Goal: Information Seeking & Learning: Learn about a topic

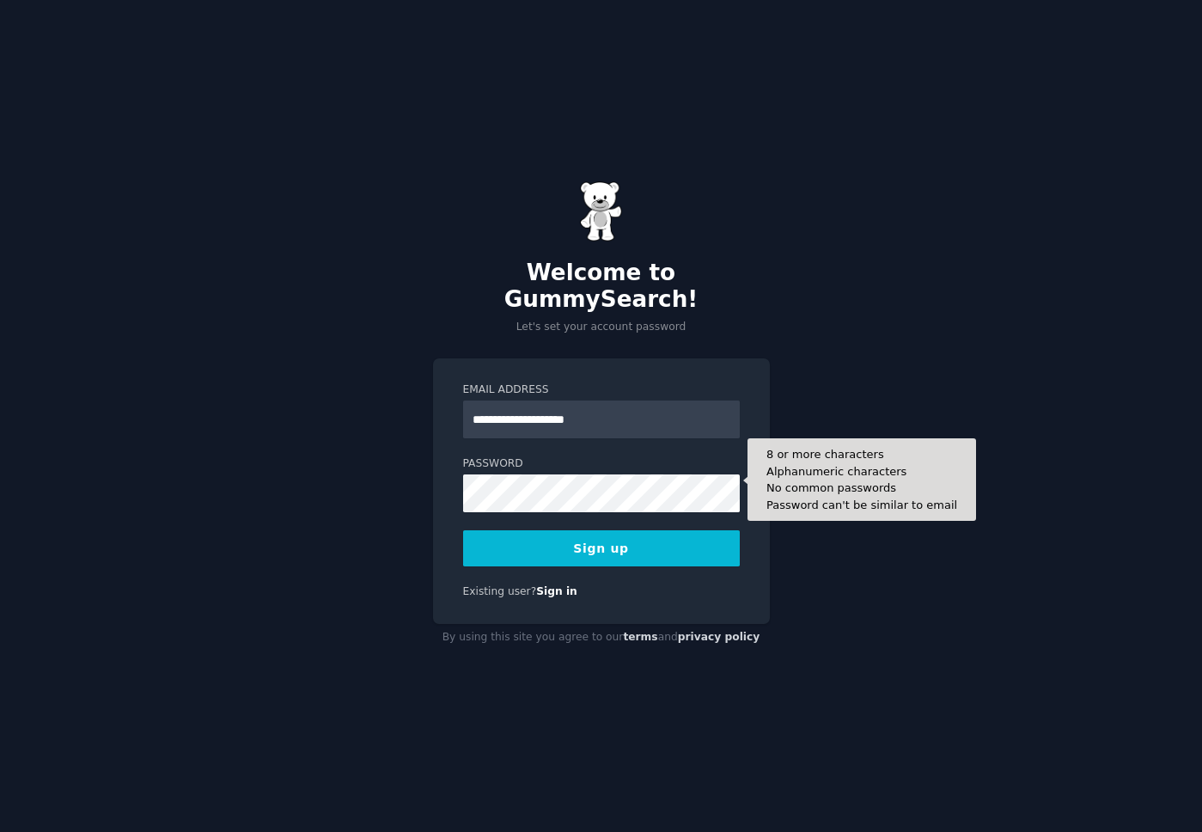
type input "**********"
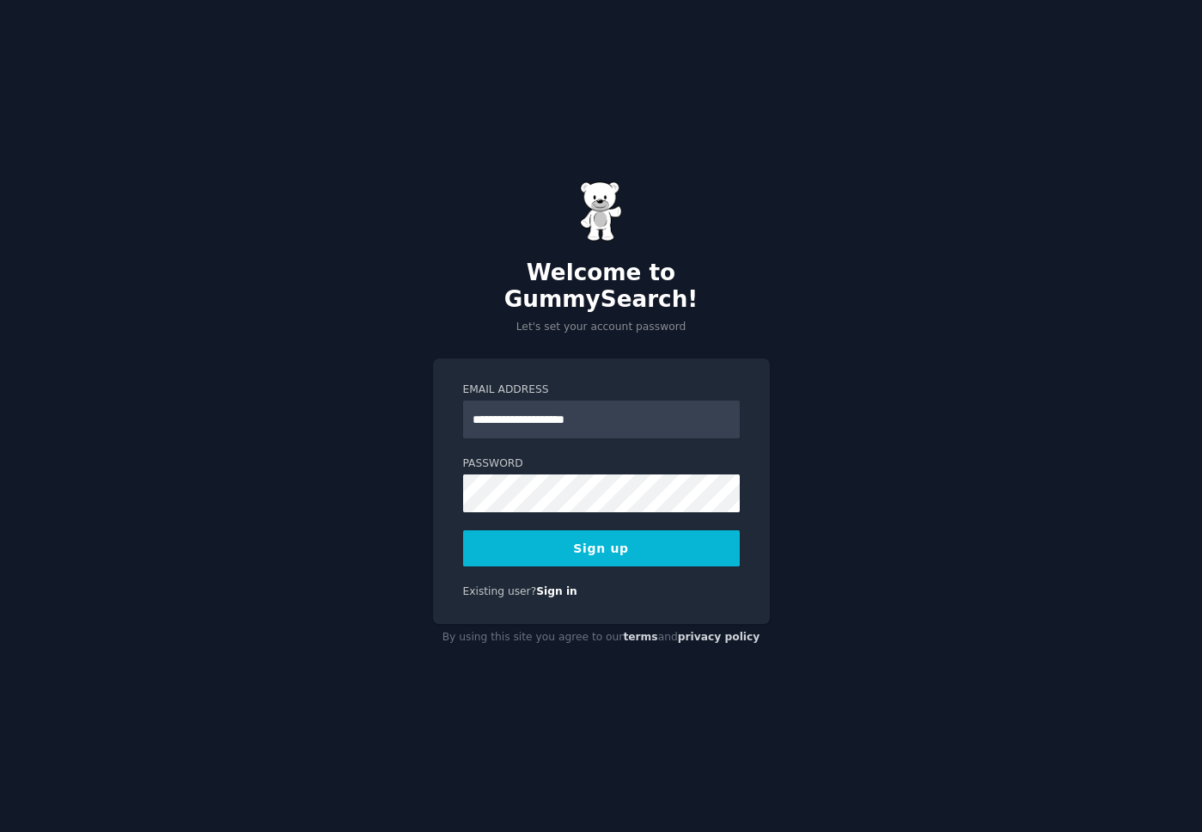
click at [631, 545] on button "Sign up" at bounding box center [601, 548] width 277 height 36
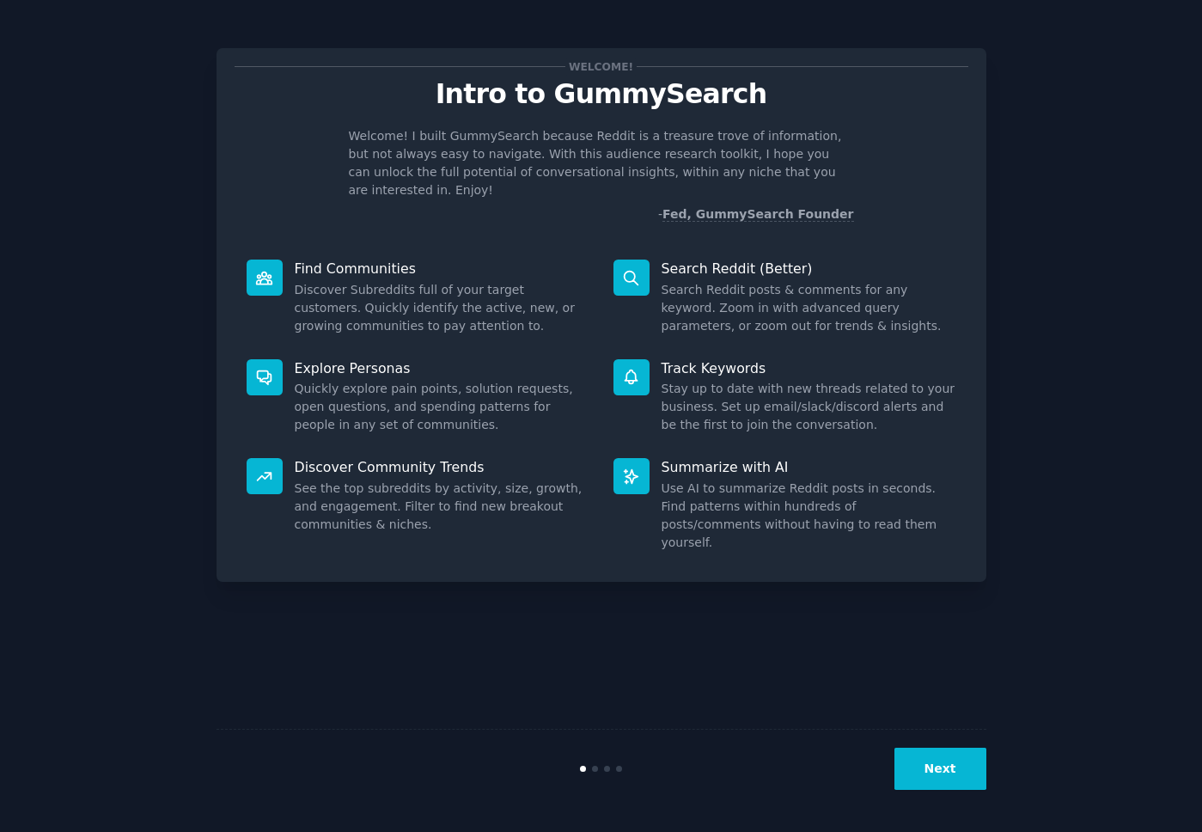
click at [951, 767] on button "Next" at bounding box center [940, 768] width 92 height 42
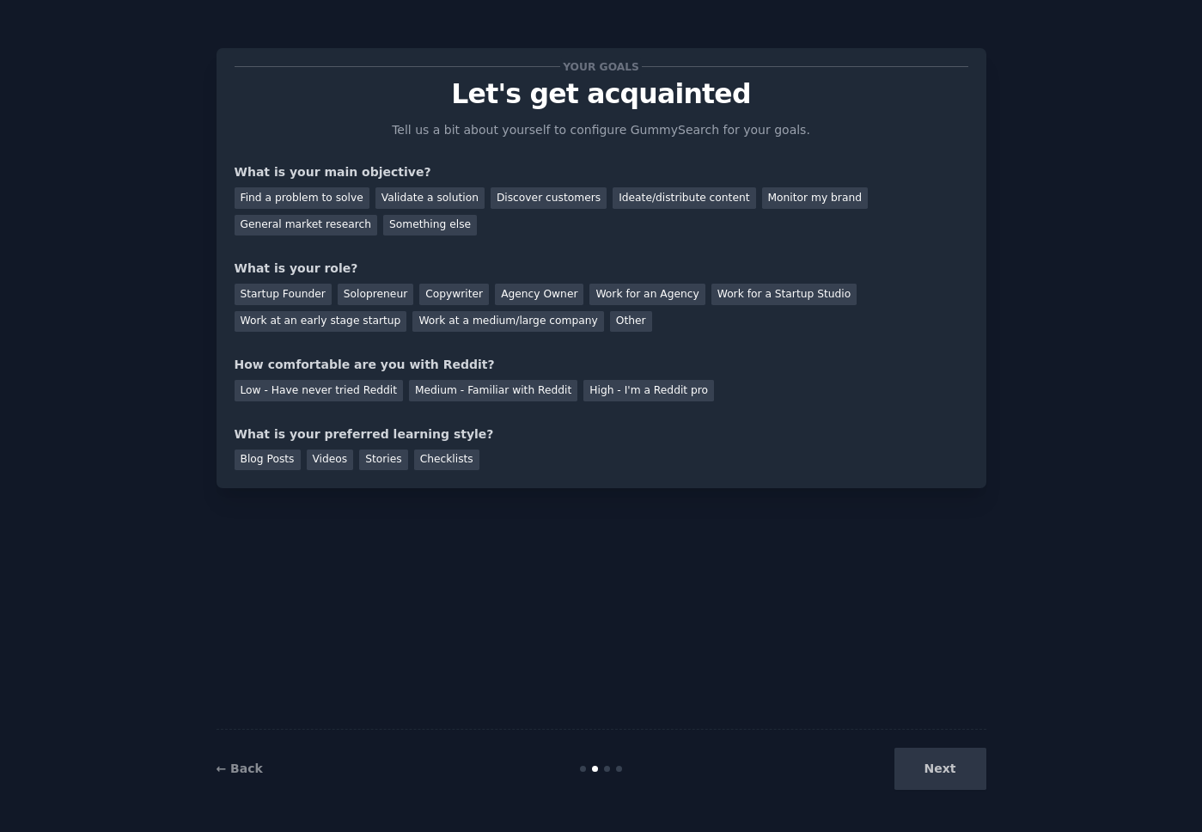
click at [932, 783] on div "Next" at bounding box center [857, 768] width 257 height 42
click at [950, 760] on div "Next" at bounding box center [857, 768] width 257 height 42
click at [406, 197] on div "Validate a solution" at bounding box center [429, 197] width 109 height 21
click at [549, 202] on div "Discover customers" at bounding box center [549, 197] width 116 height 21
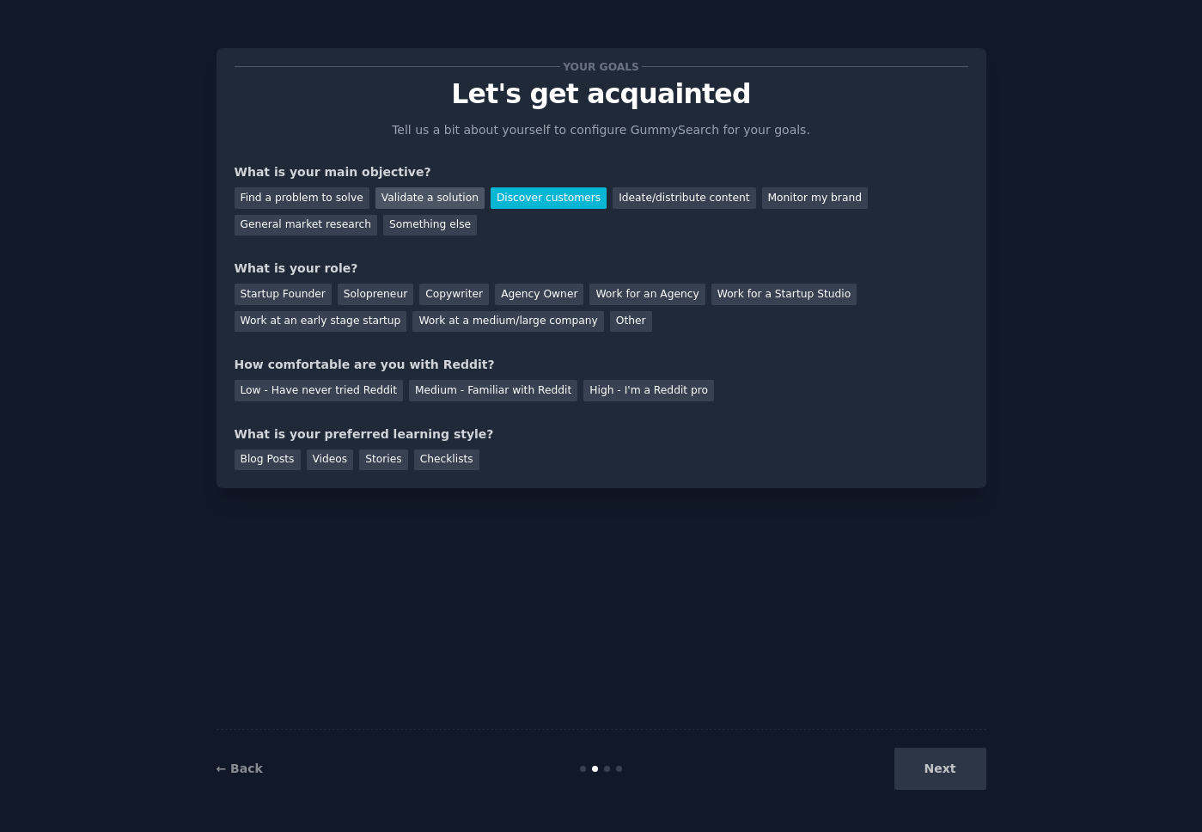
click at [435, 196] on div "Validate a solution" at bounding box center [429, 197] width 109 height 21
click at [375, 293] on div "Solopreneur" at bounding box center [376, 293] width 76 height 21
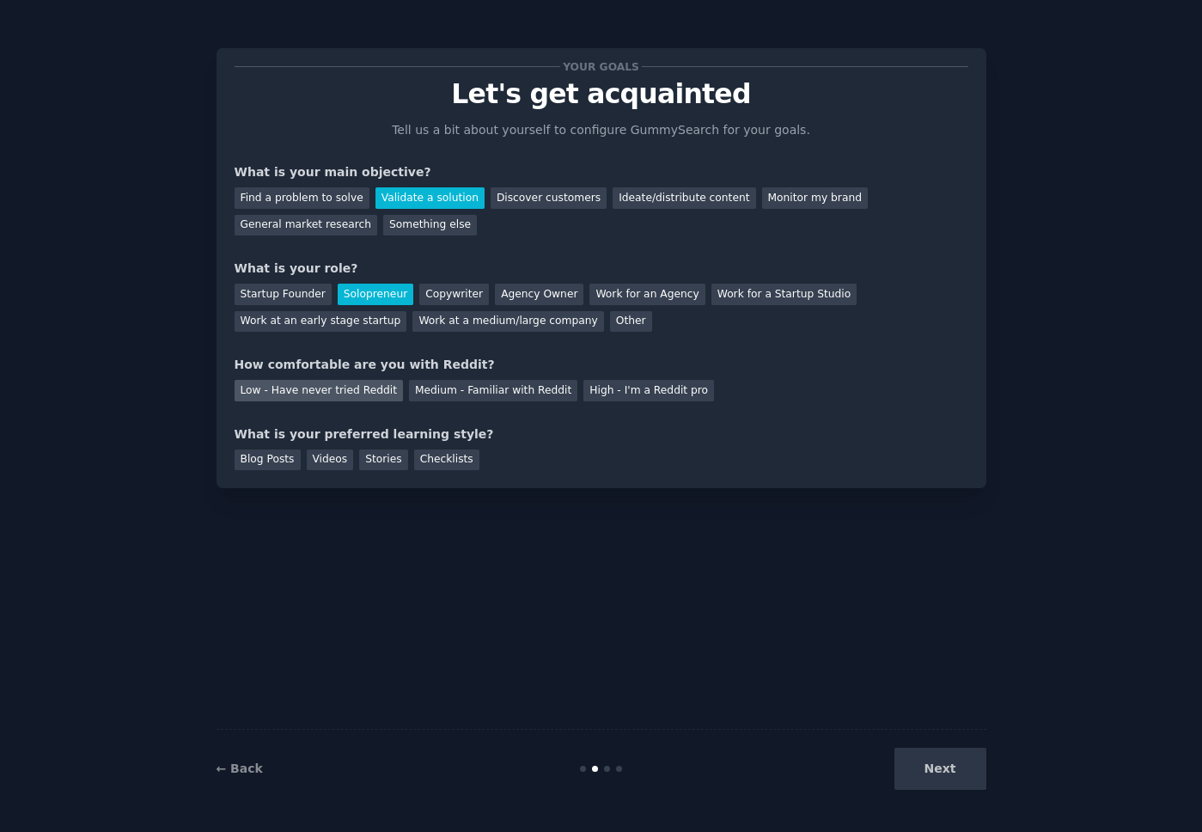
click at [341, 392] on div "Low - Have never tried Reddit" at bounding box center [319, 390] width 168 height 21
click at [325, 466] on div "Videos" at bounding box center [330, 459] width 47 height 21
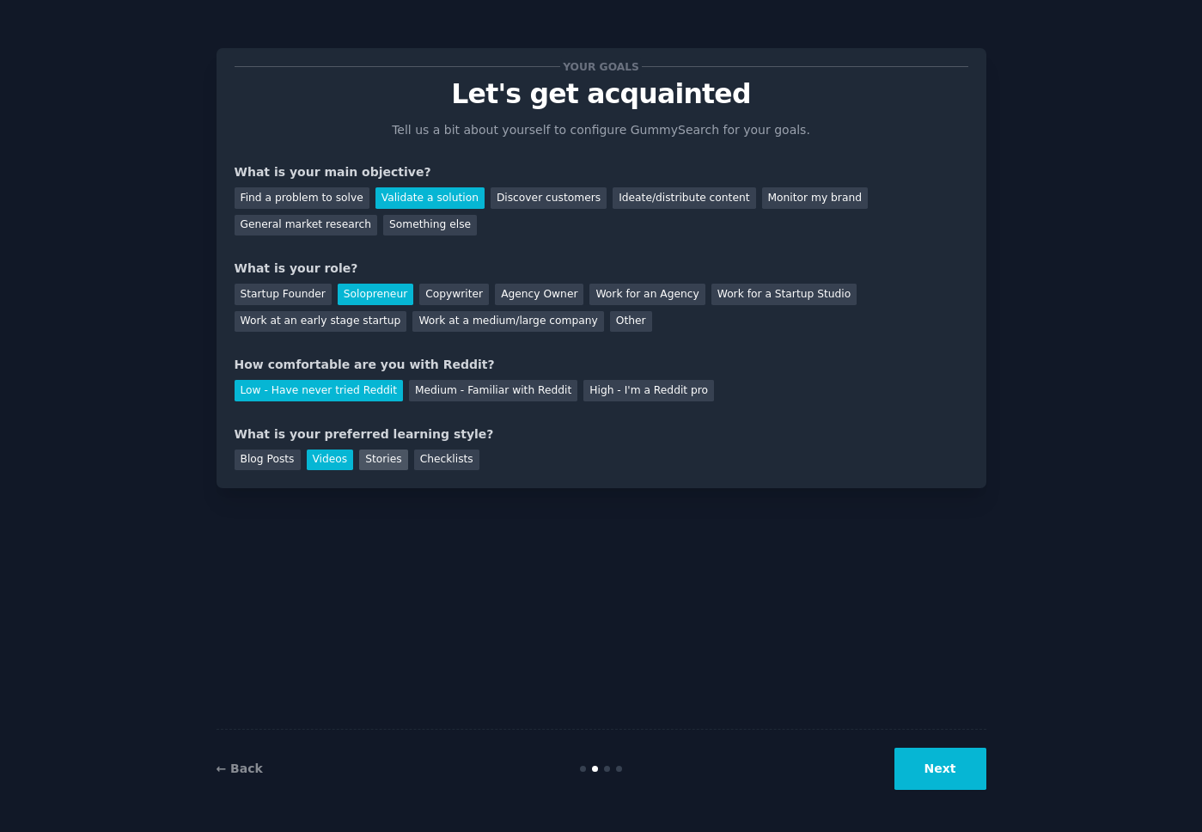
click at [367, 457] on div "Stories" at bounding box center [383, 459] width 48 height 21
click at [260, 466] on div "Blog Posts" at bounding box center [268, 459] width 66 height 21
click at [376, 465] on div "Stories" at bounding box center [383, 459] width 48 height 21
click at [943, 776] on button "Next" at bounding box center [940, 768] width 92 height 42
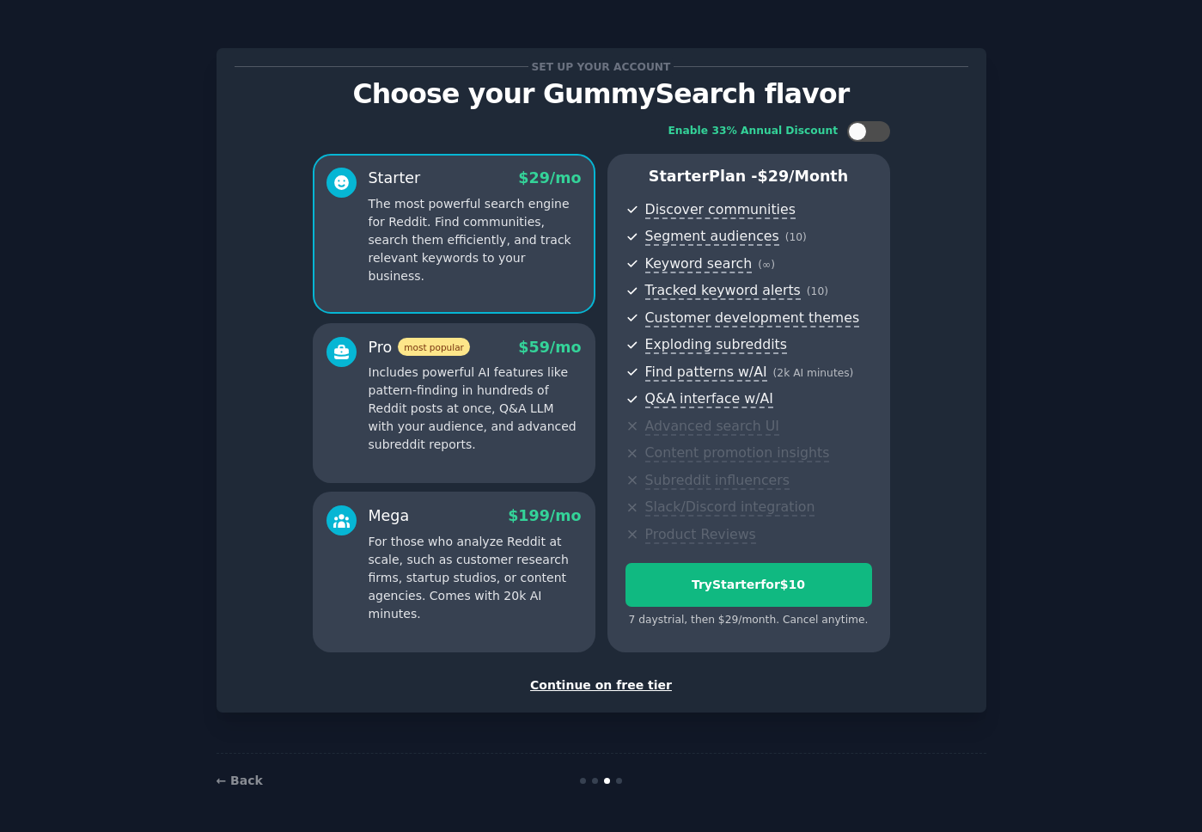
click at [574, 693] on div "Continue on free tier" at bounding box center [602, 685] width 734 height 18
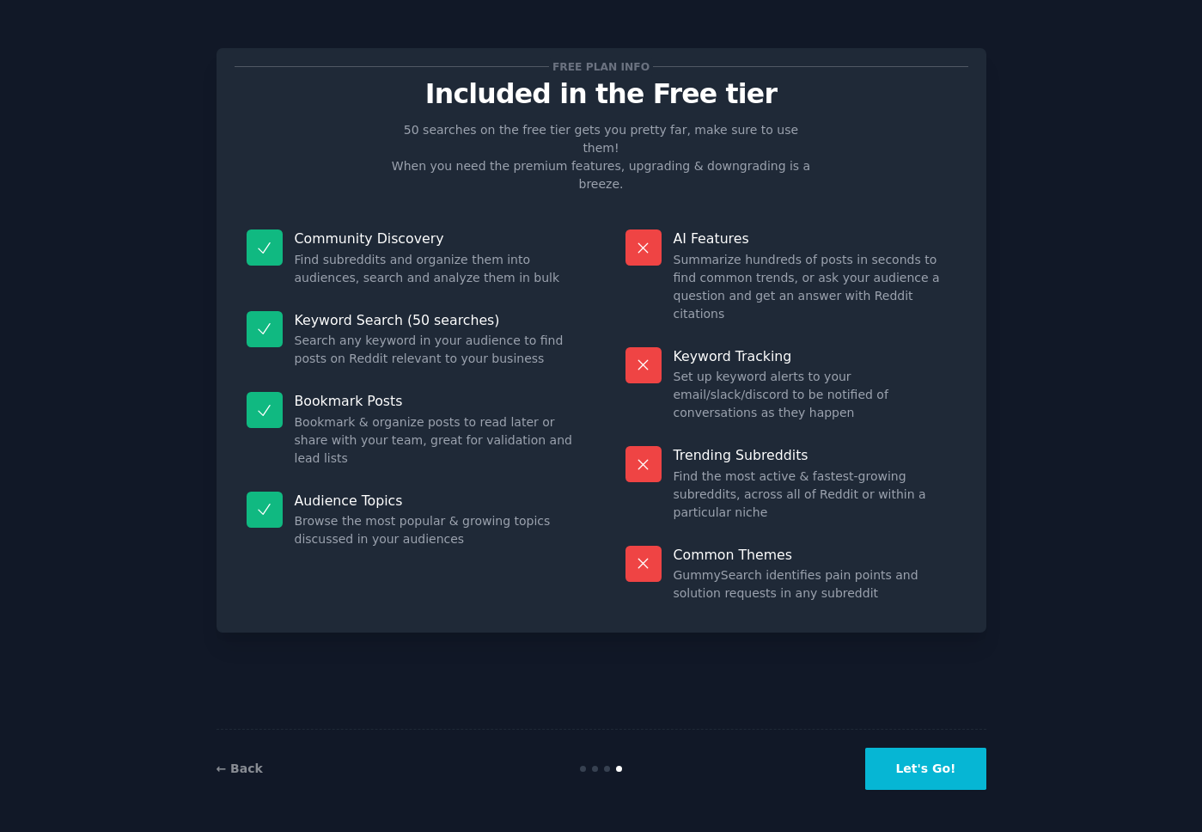
click at [914, 765] on button "Let's Go!" at bounding box center [925, 768] width 120 height 42
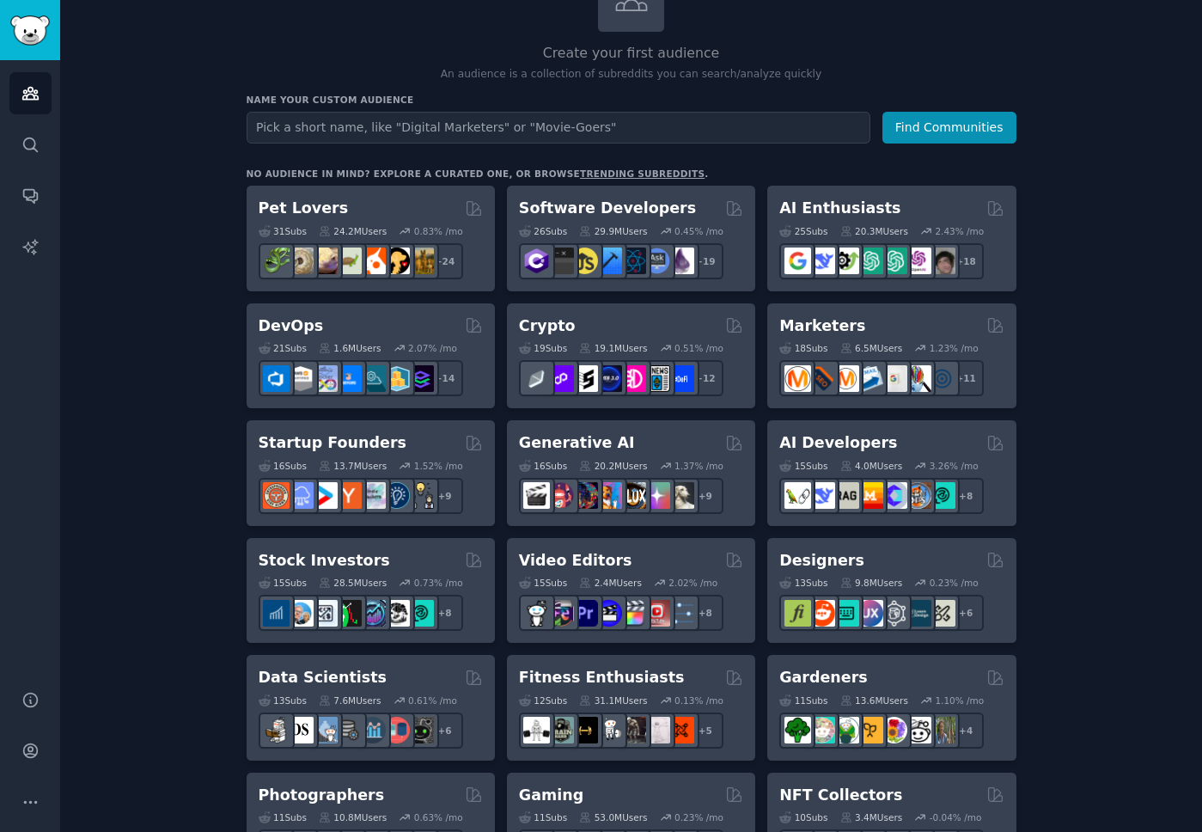
scroll to position [176, 0]
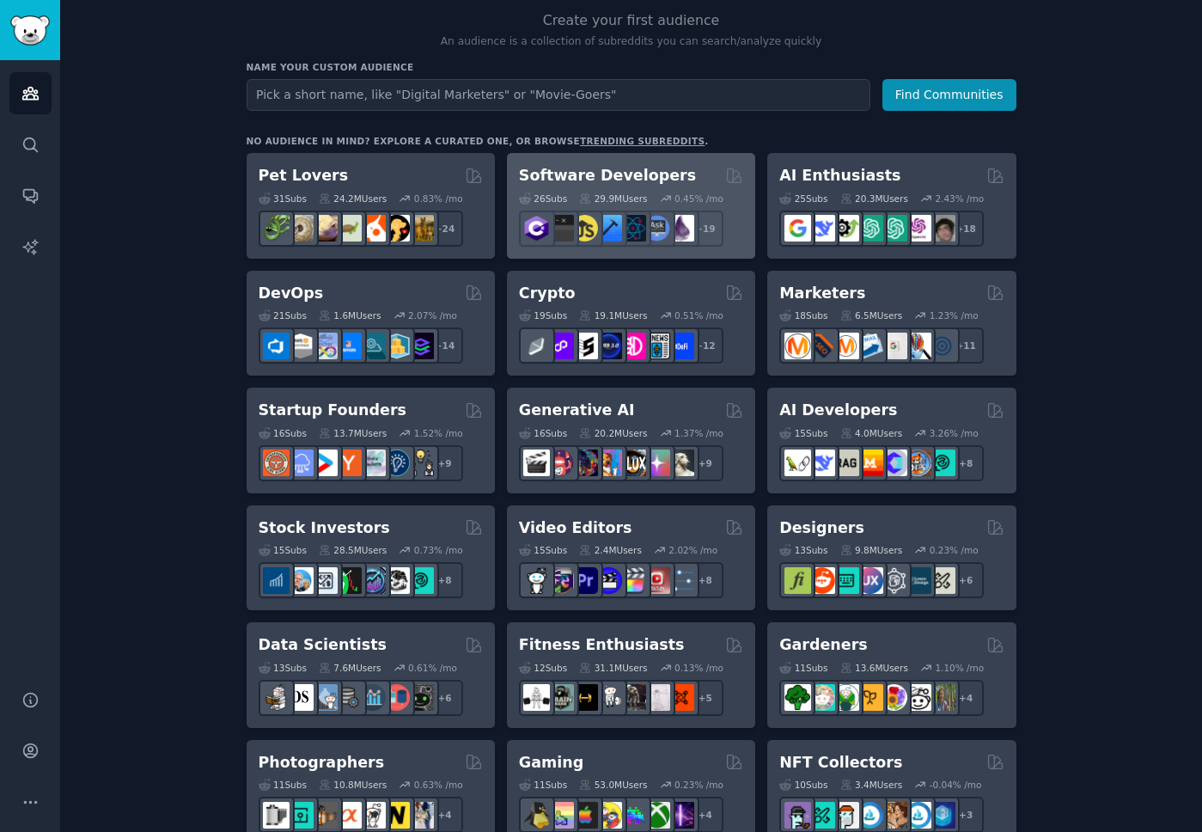
click at [605, 166] on h2 "Software Developers" at bounding box center [607, 175] width 177 height 21
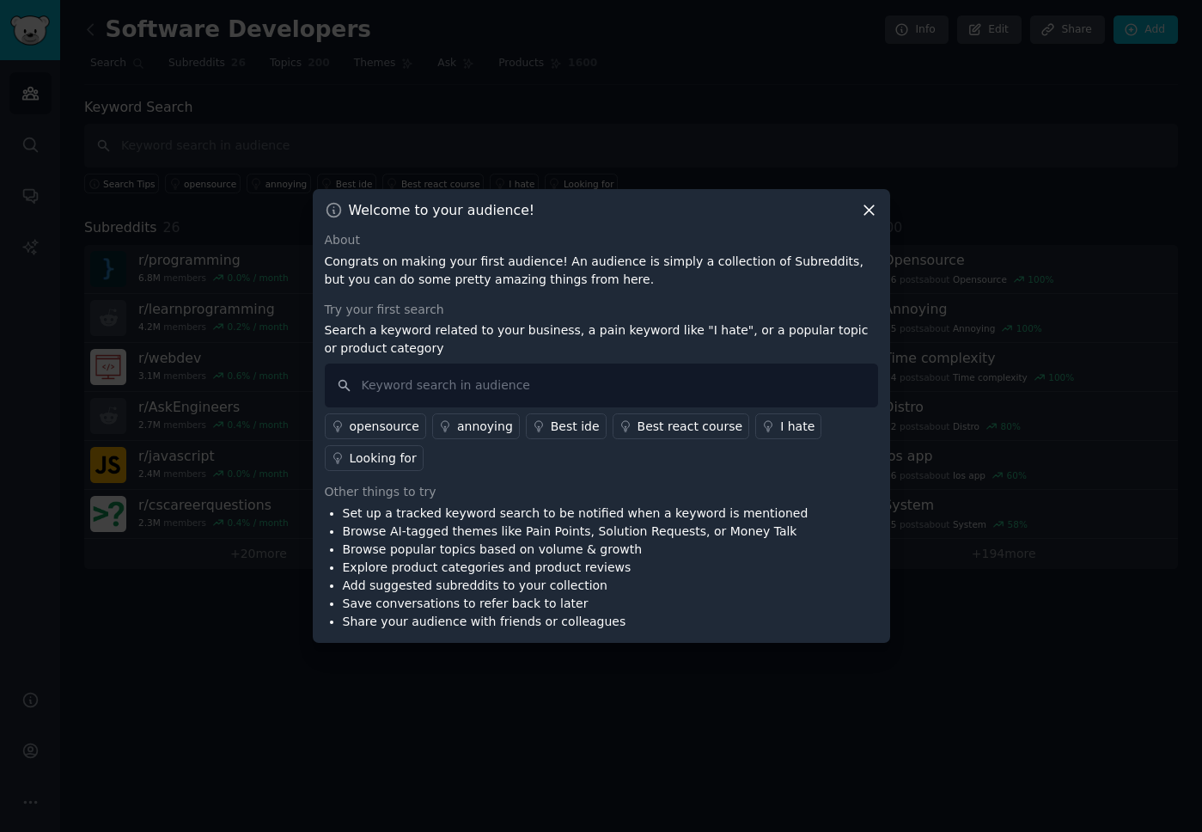
click at [868, 210] on icon at bounding box center [868, 210] width 9 height 9
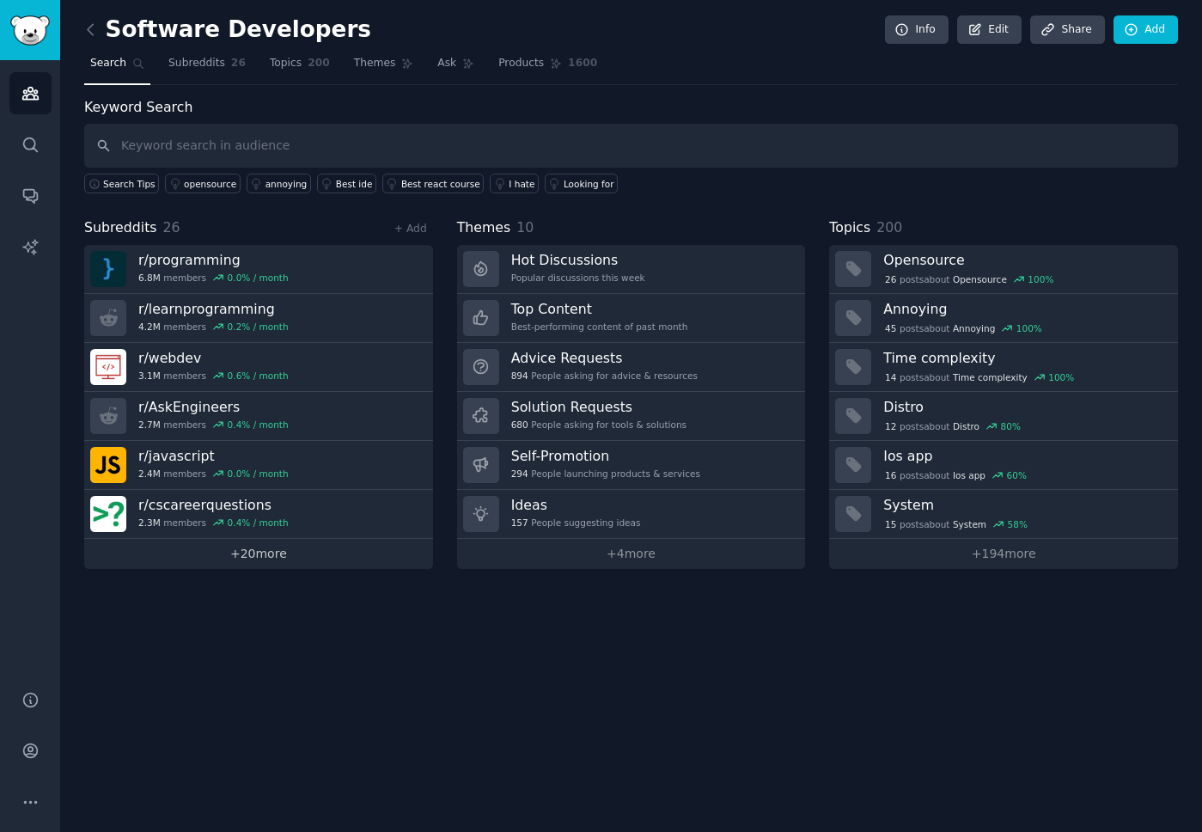
click at [259, 548] on link "+ 20 more" at bounding box center [258, 554] width 349 height 30
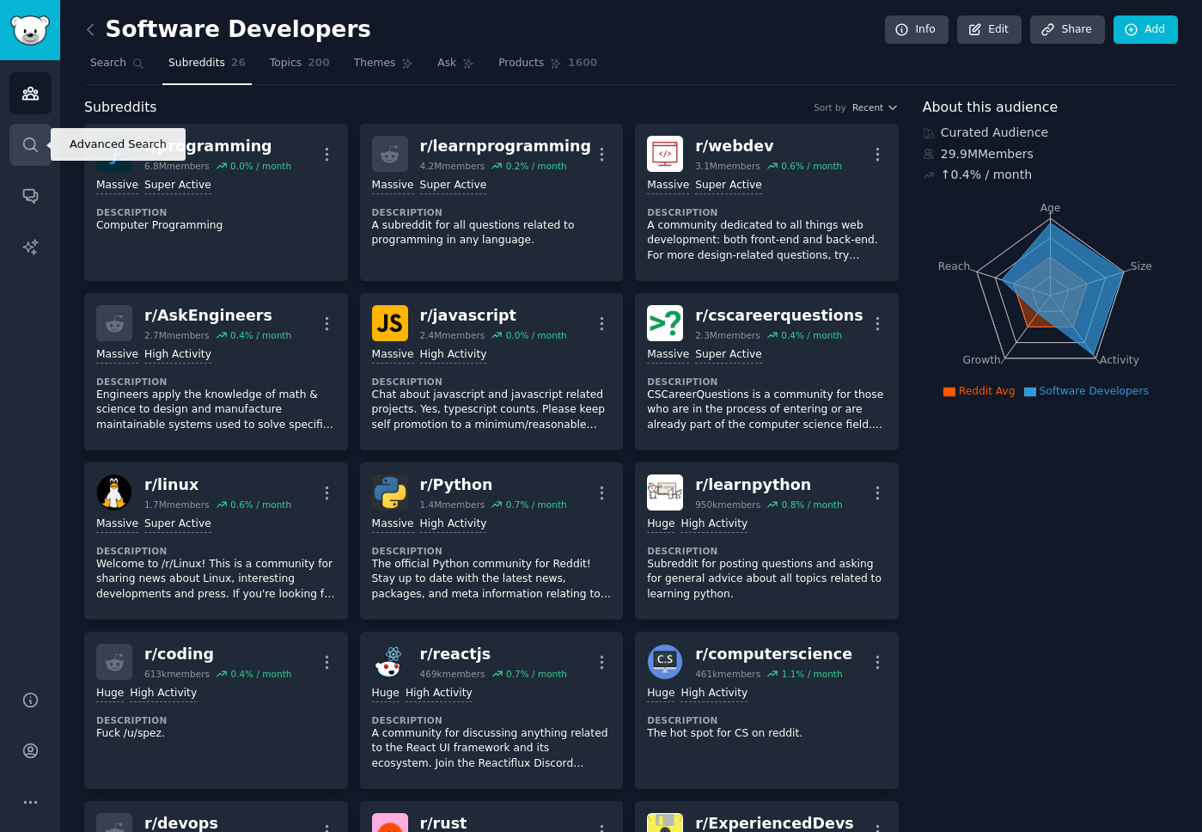
click at [34, 144] on icon "Sidebar" at bounding box center [30, 145] width 18 height 18
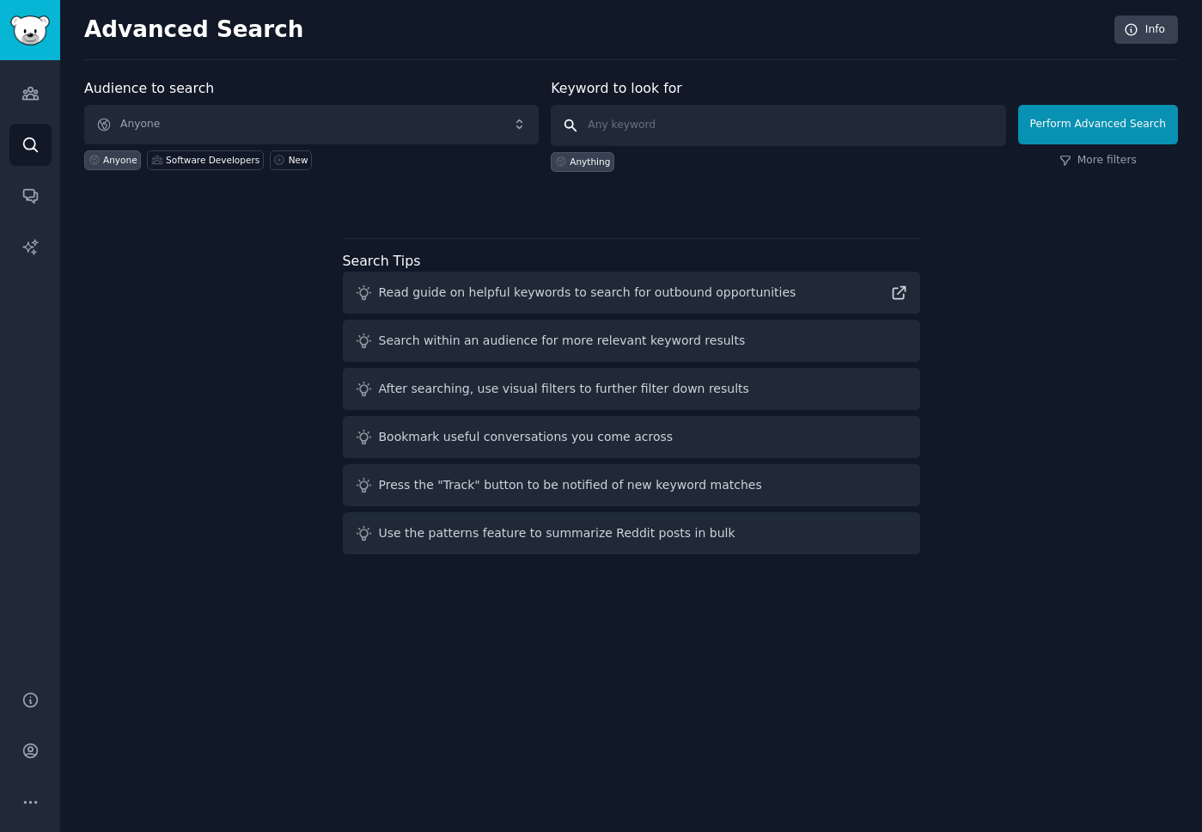
click at [605, 120] on input "text" at bounding box center [778, 125] width 454 height 41
type input "finding a PG"
click at [1066, 112] on button "Perform Advanced Search" at bounding box center [1098, 125] width 160 height 40
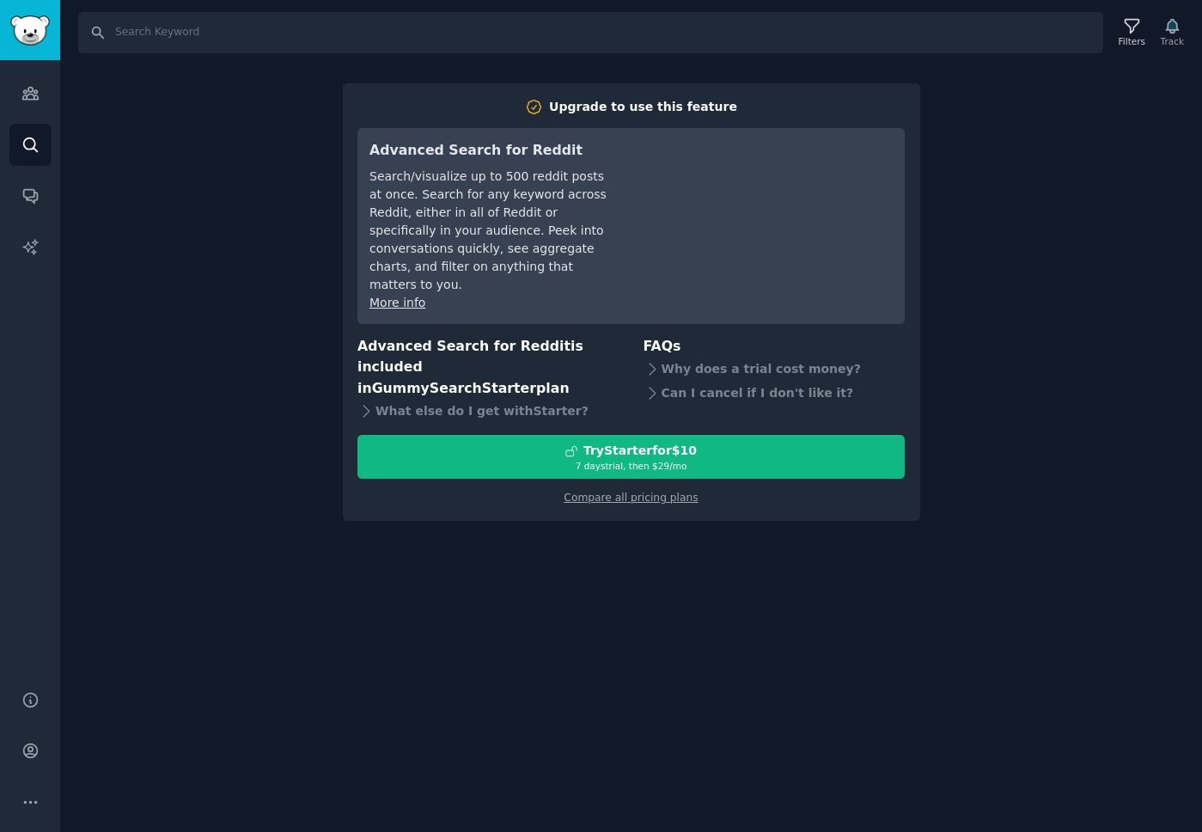
click at [620, 524] on div "Search Filters Track Upgrade to use this feature Advanced Search for Reddit Sea…" at bounding box center [631, 416] width 1142 height 832
click at [31, 102] on icon "Sidebar" at bounding box center [30, 93] width 18 height 18
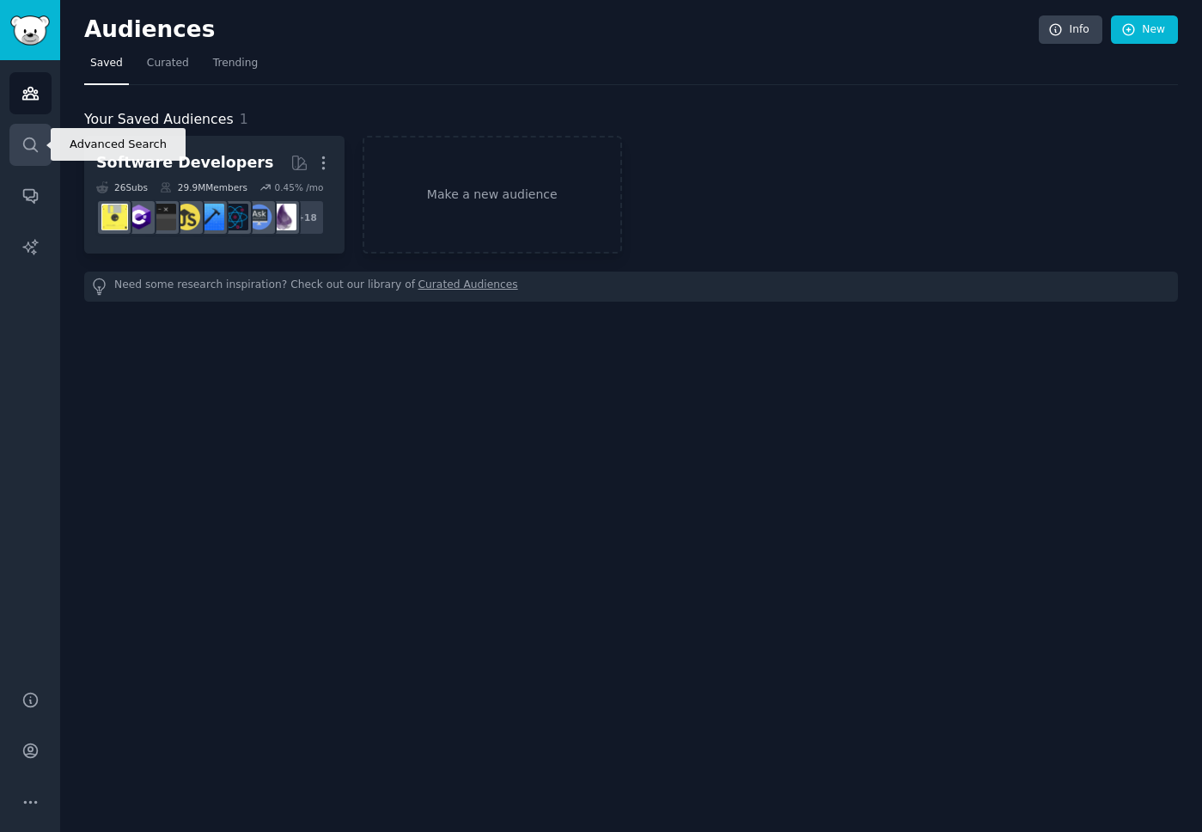
click at [32, 156] on link "Search" at bounding box center [30, 145] width 42 height 42
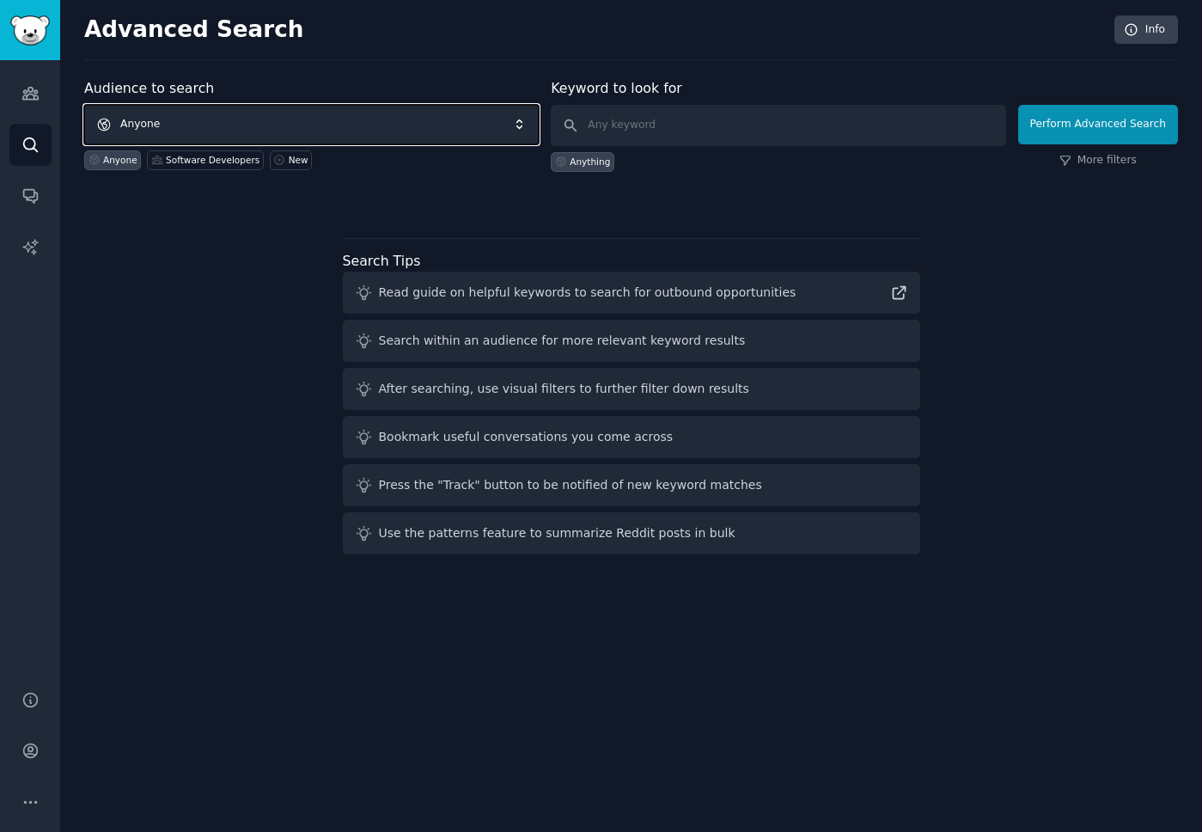
click at [192, 117] on span "Anyone" at bounding box center [311, 125] width 454 height 40
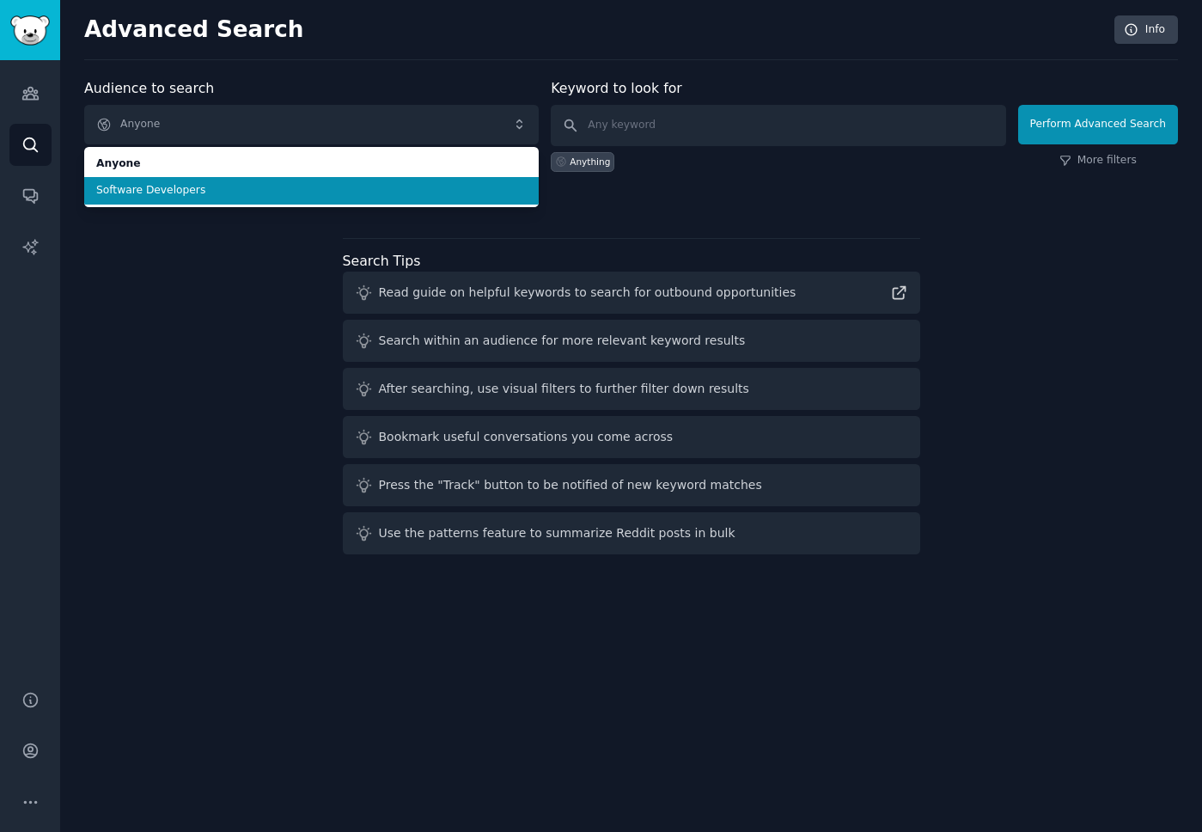
click at [191, 188] on span "Software Developers" at bounding box center [311, 190] width 430 height 15
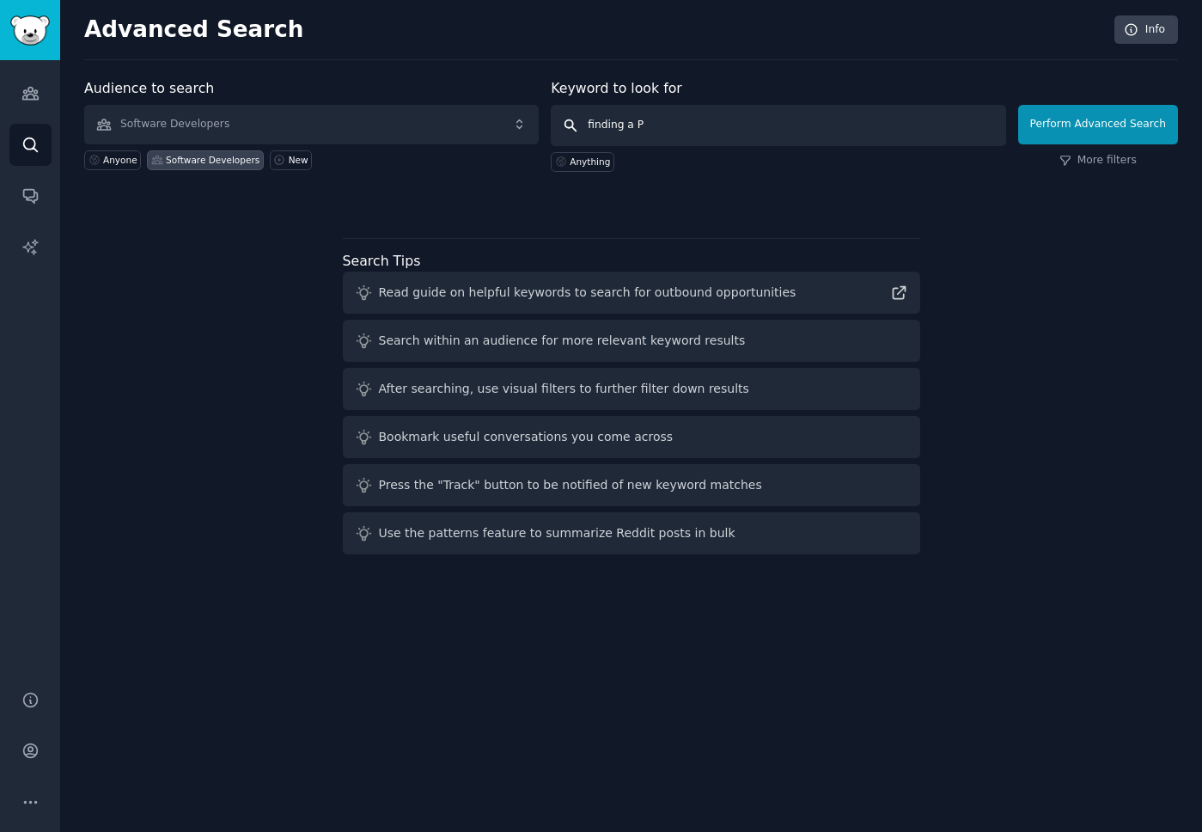
type input "finding a PG"
click button "Perform Advanced Search" at bounding box center [1098, 125] width 160 height 40
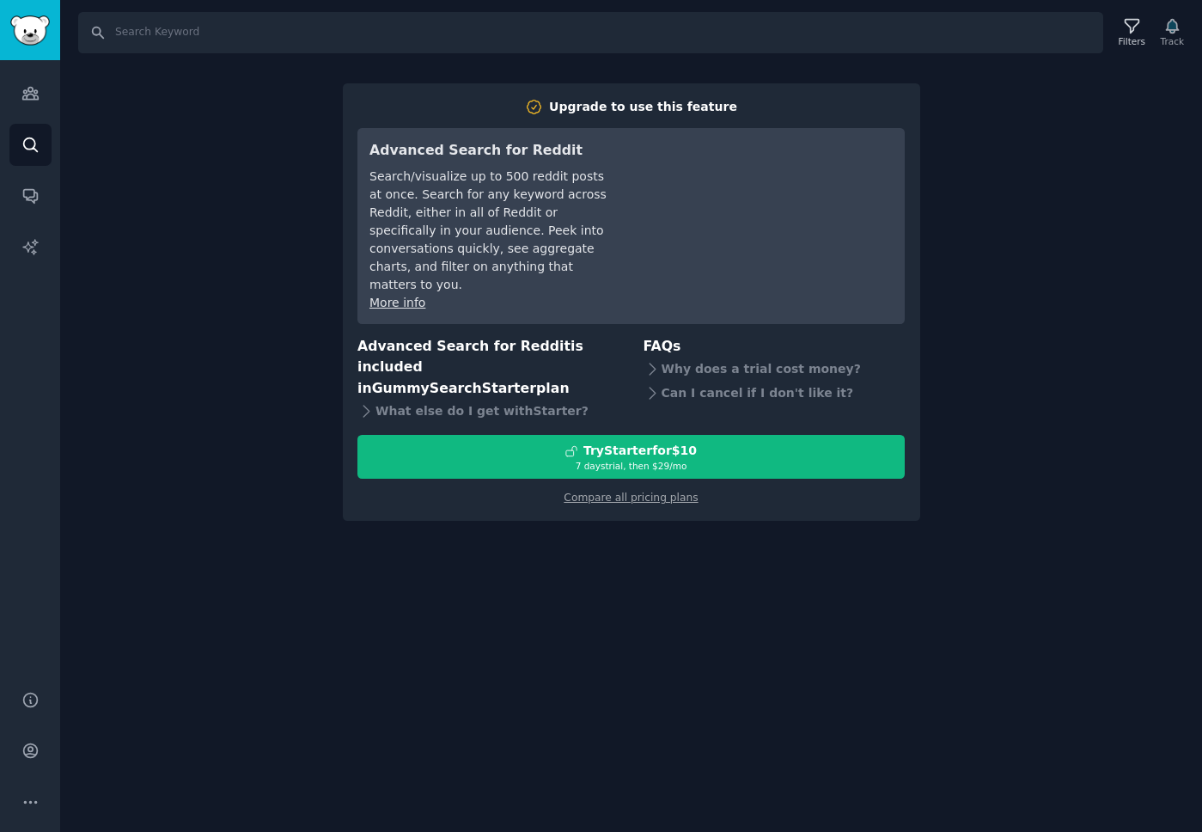
click at [252, 251] on div "Search Filters Track Upgrade to use this feature Advanced Search for Reddit Sea…" at bounding box center [631, 416] width 1142 height 832
click at [17, 81] on link "Audiences" at bounding box center [30, 93] width 42 height 42
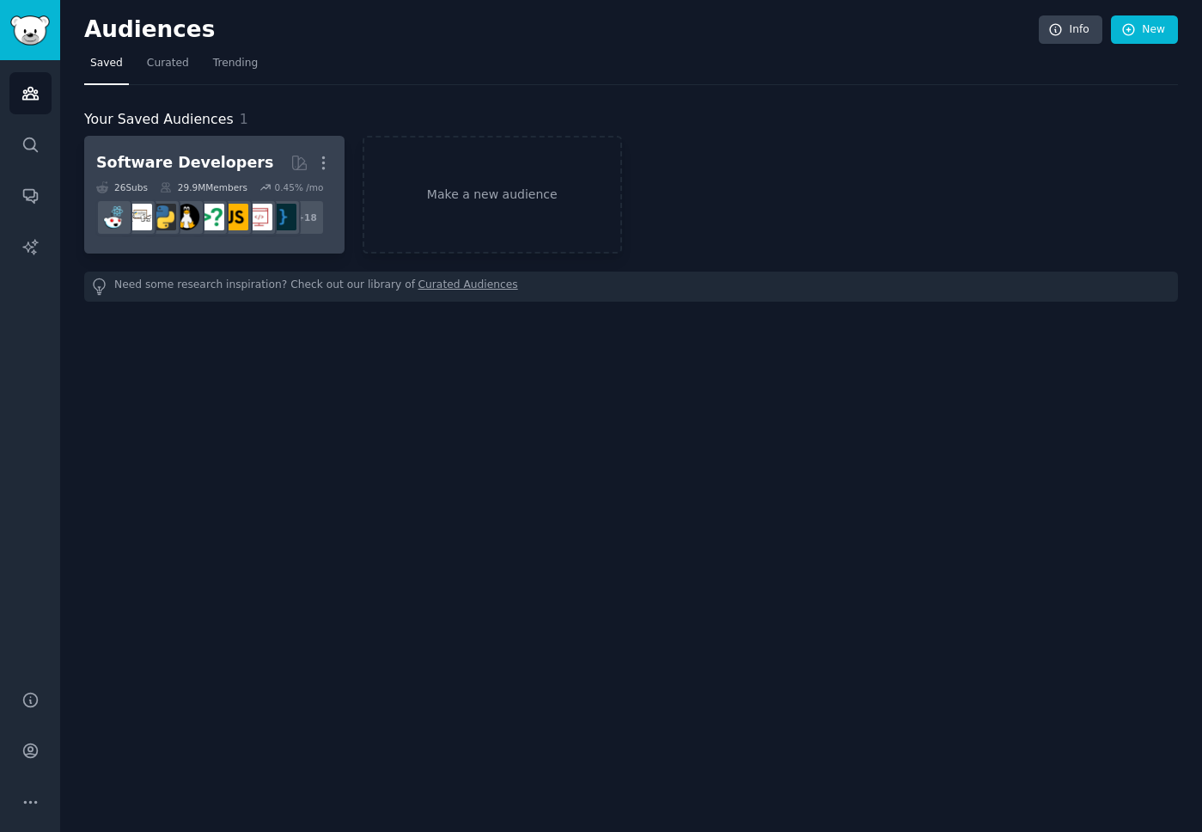
click at [220, 159] on div "Software Developers" at bounding box center [184, 162] width 177 height 21
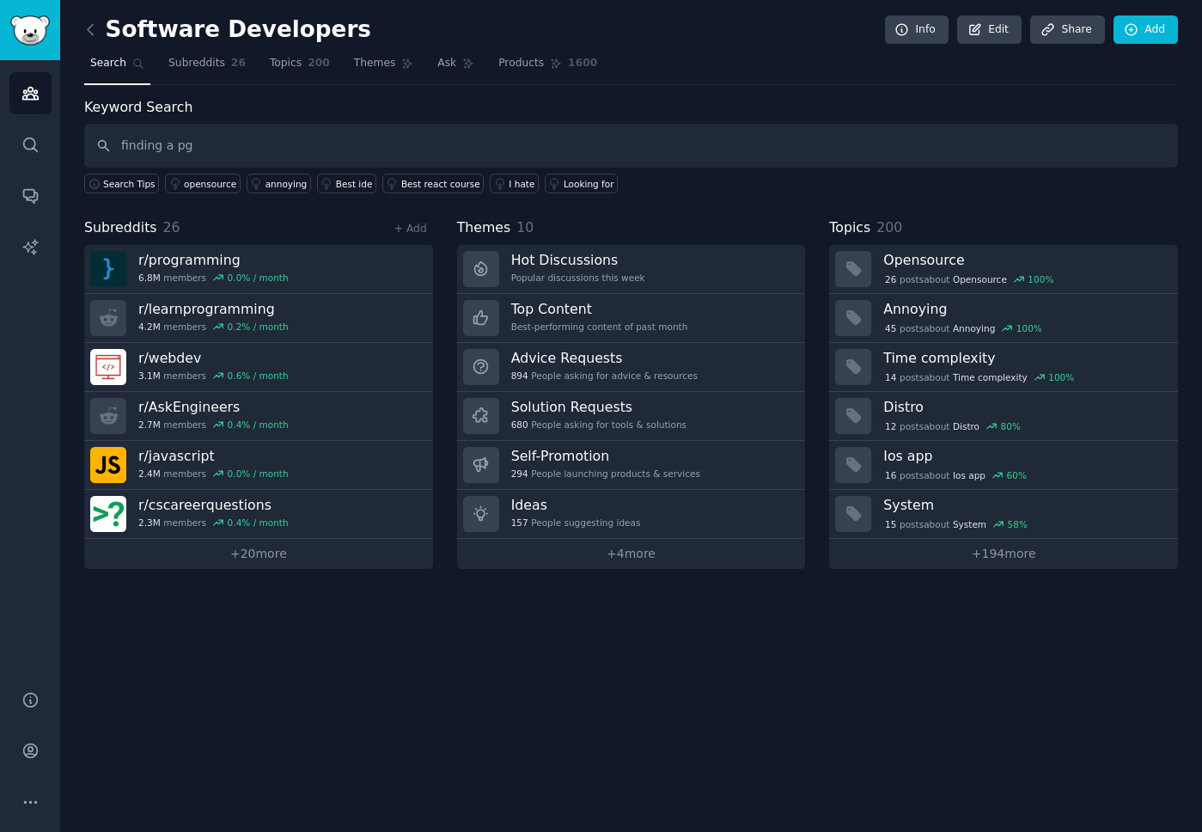
type input "finding a pg"
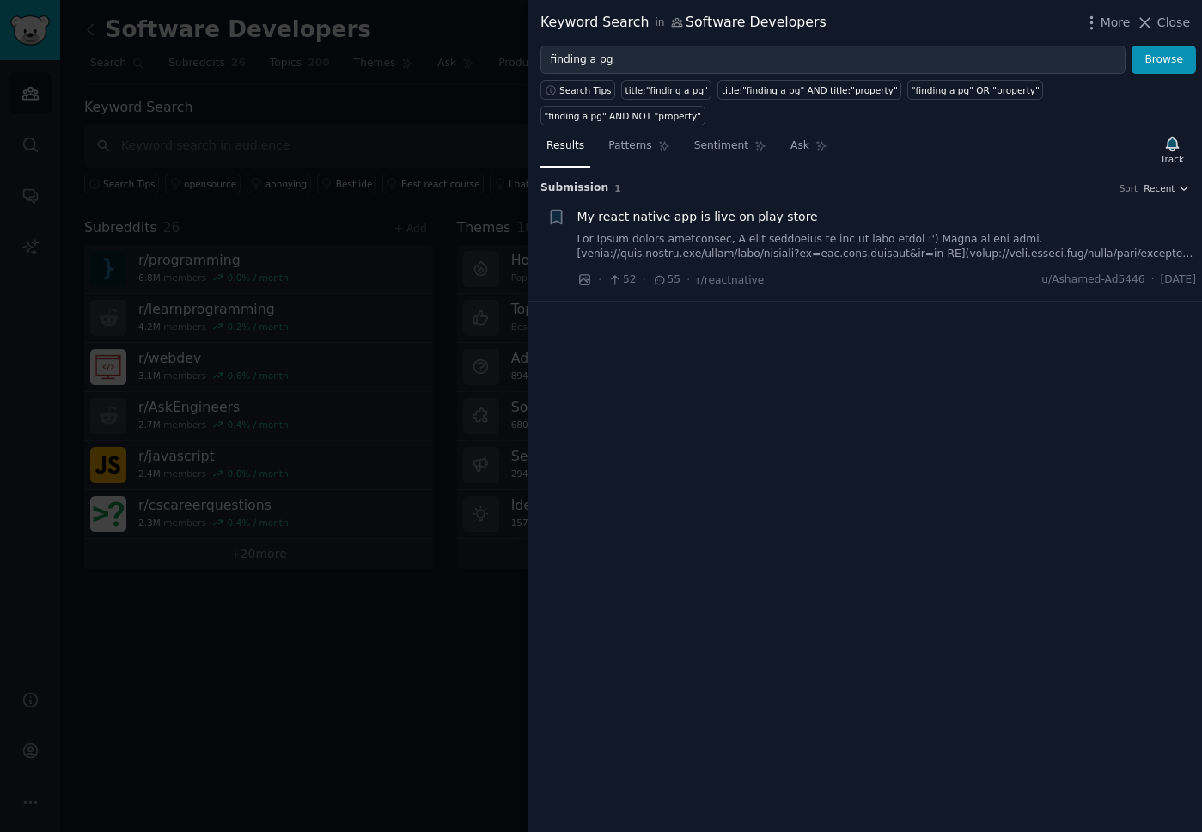
click at [356, 356] on div at bounding box center [601, 416] width 1202 height 832
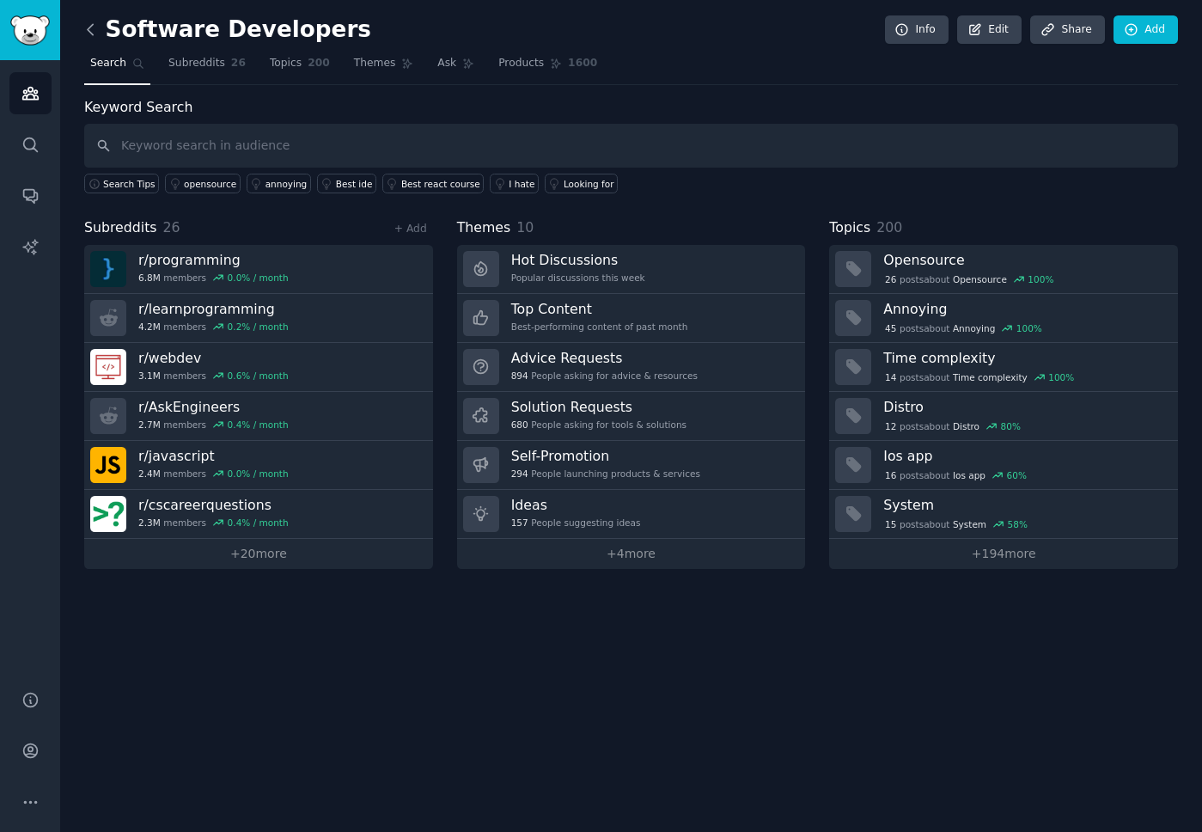
click at [93, 30] on icon at bounding box center [91, 30] width 18 height 18
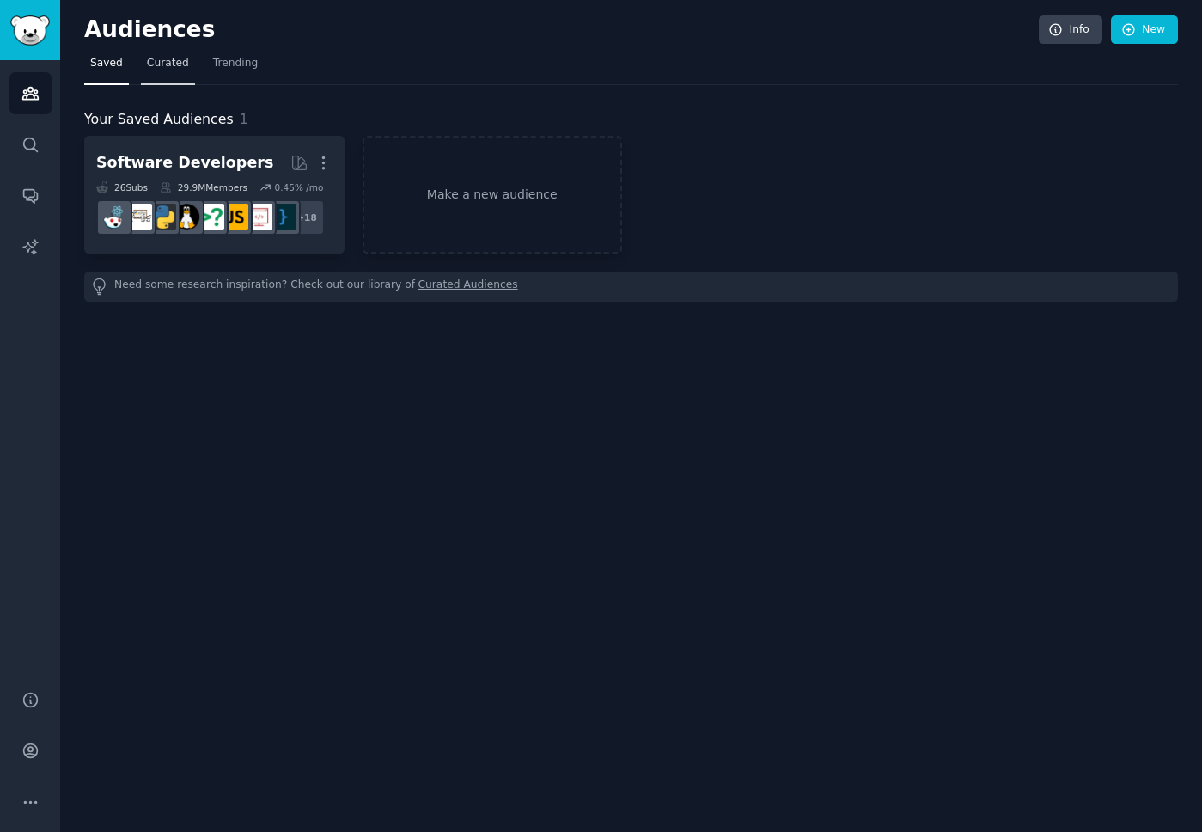
click at [168, 71] on link "Curated" at bounding box center [168, 67] width 54 height 35
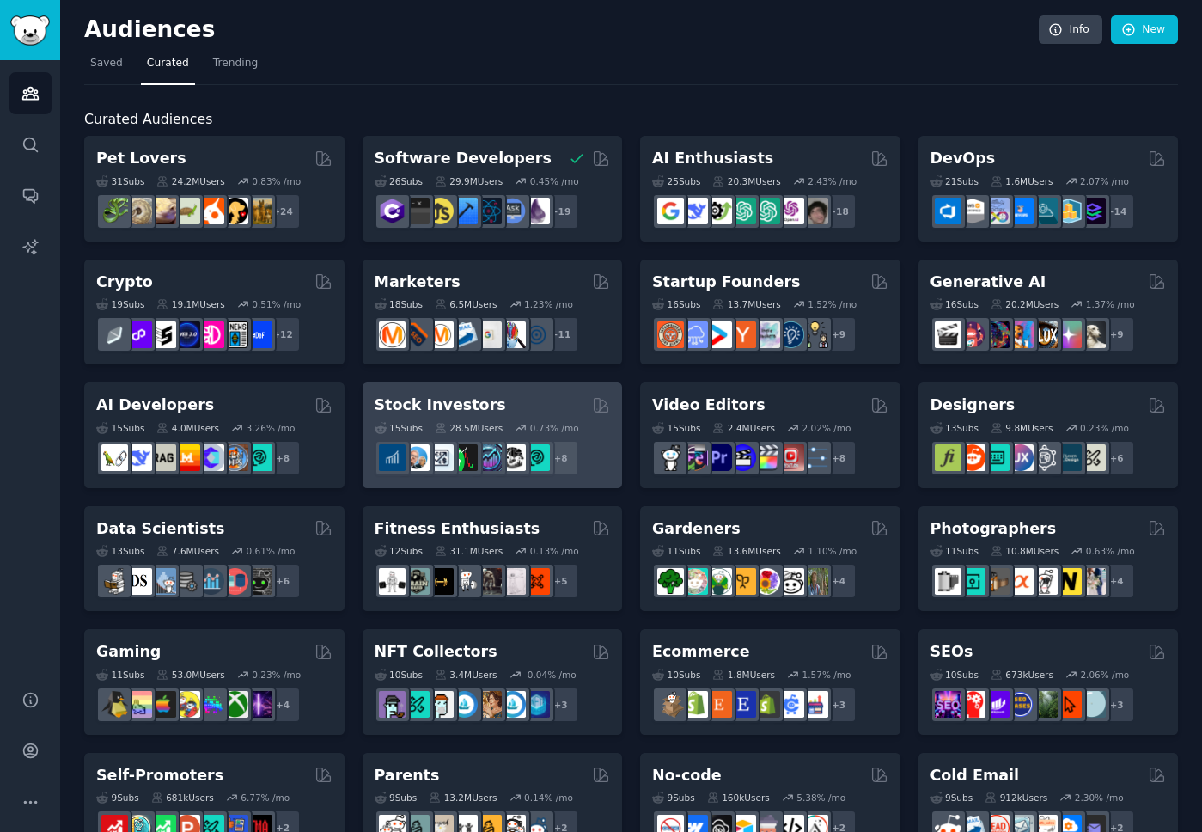
click at [507, 405] on div "Stock Investors" at bounding box center [493, 404] width 236 height 21
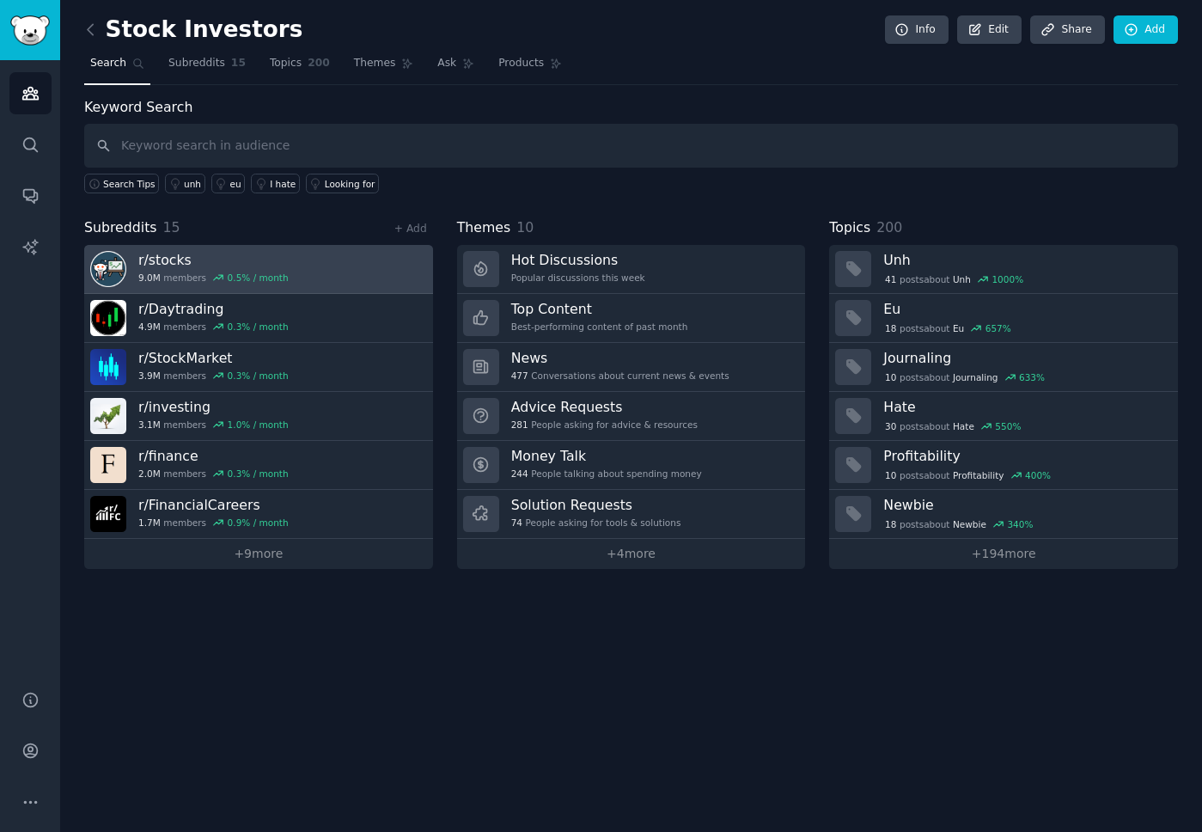
click at [377, 273] on link "r/ stocks 9.0M members 0.5 % / month" at bounding box center [258, 269] width 349 height 49
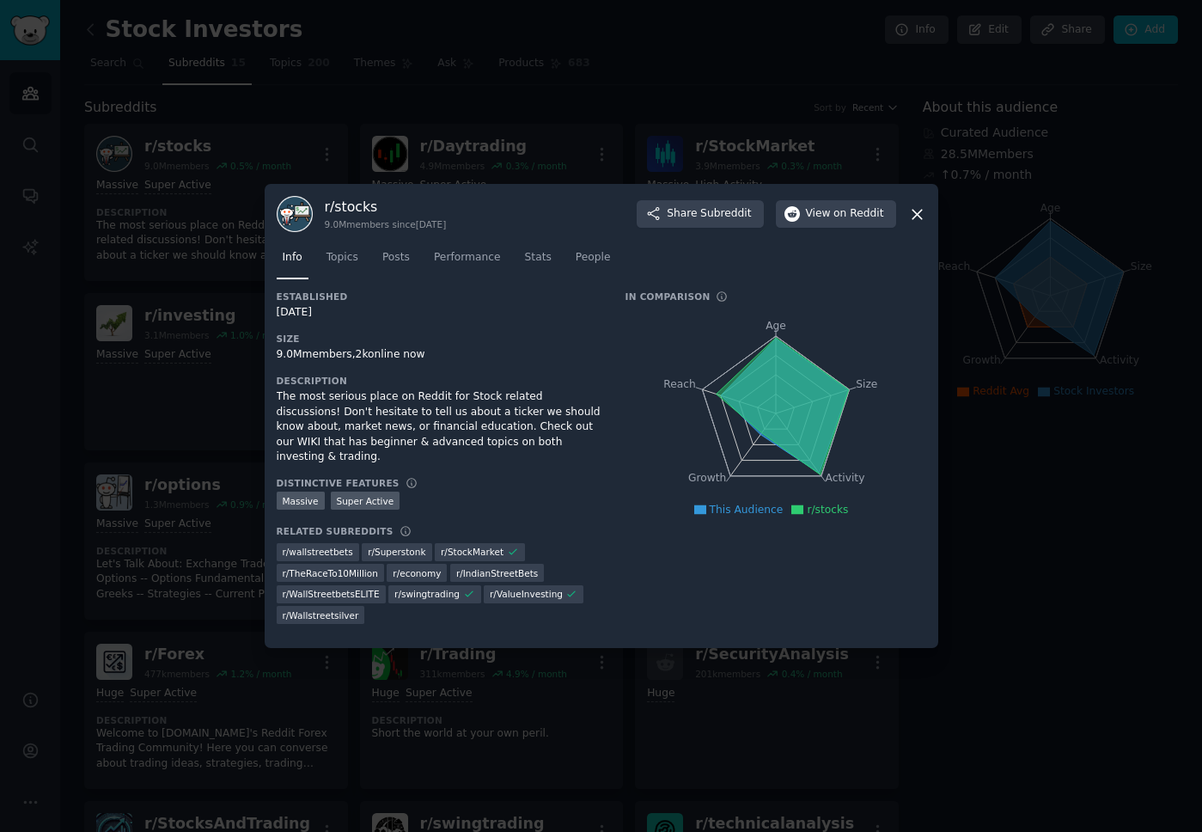
click at [915, 208] on icon at bounding box center [917, 214] width 18 height 18
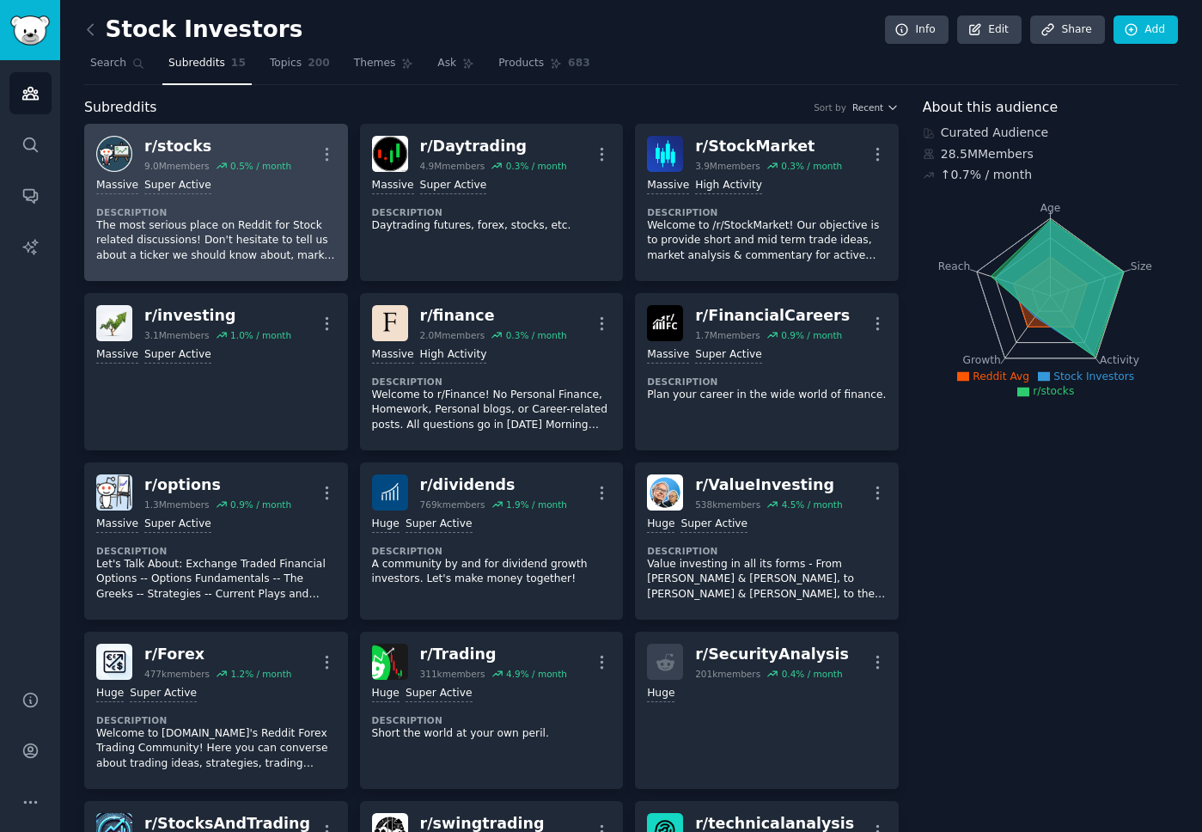
click at [307, 245] on p "The most serious place on Reddit for Stock related discussions! Don't hesitate …" at bounding box center [216, 241] width 240 height 46
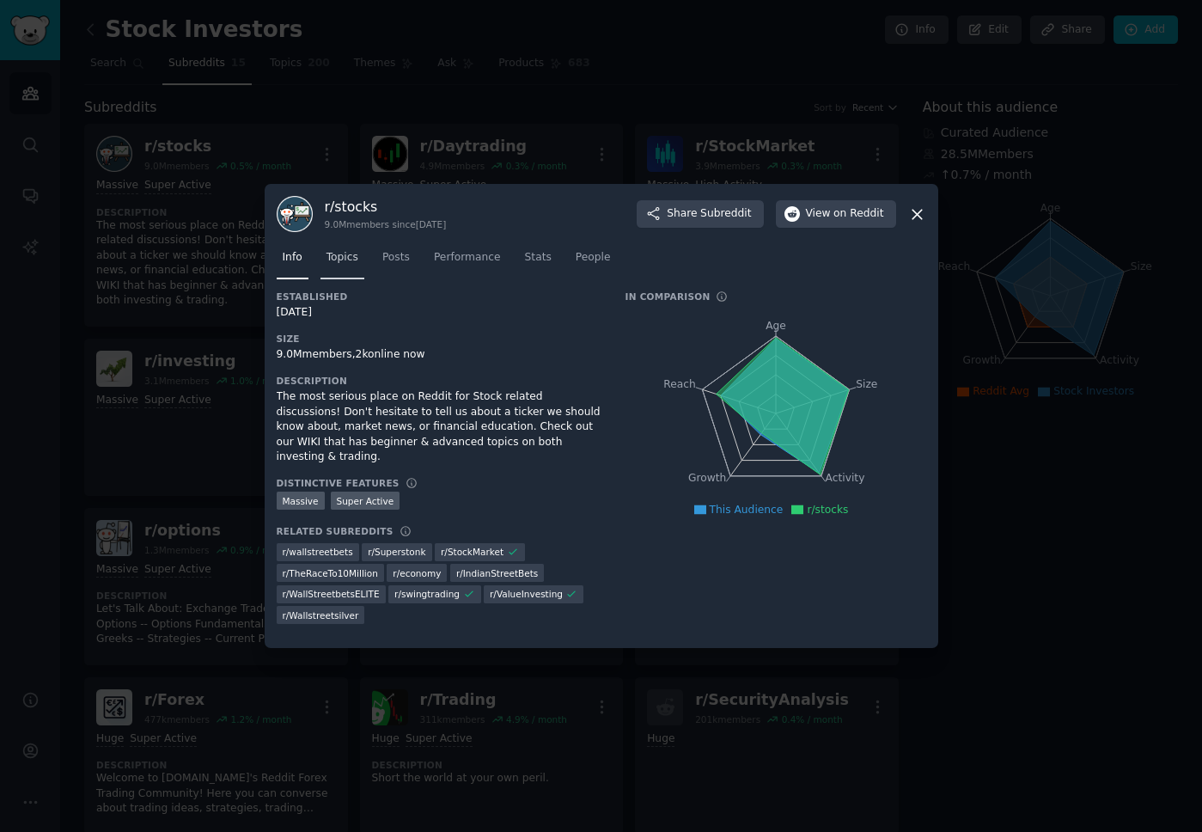
click at [346, 253] on span "Topics" at bounding box center [342, 257] width 32 height 15
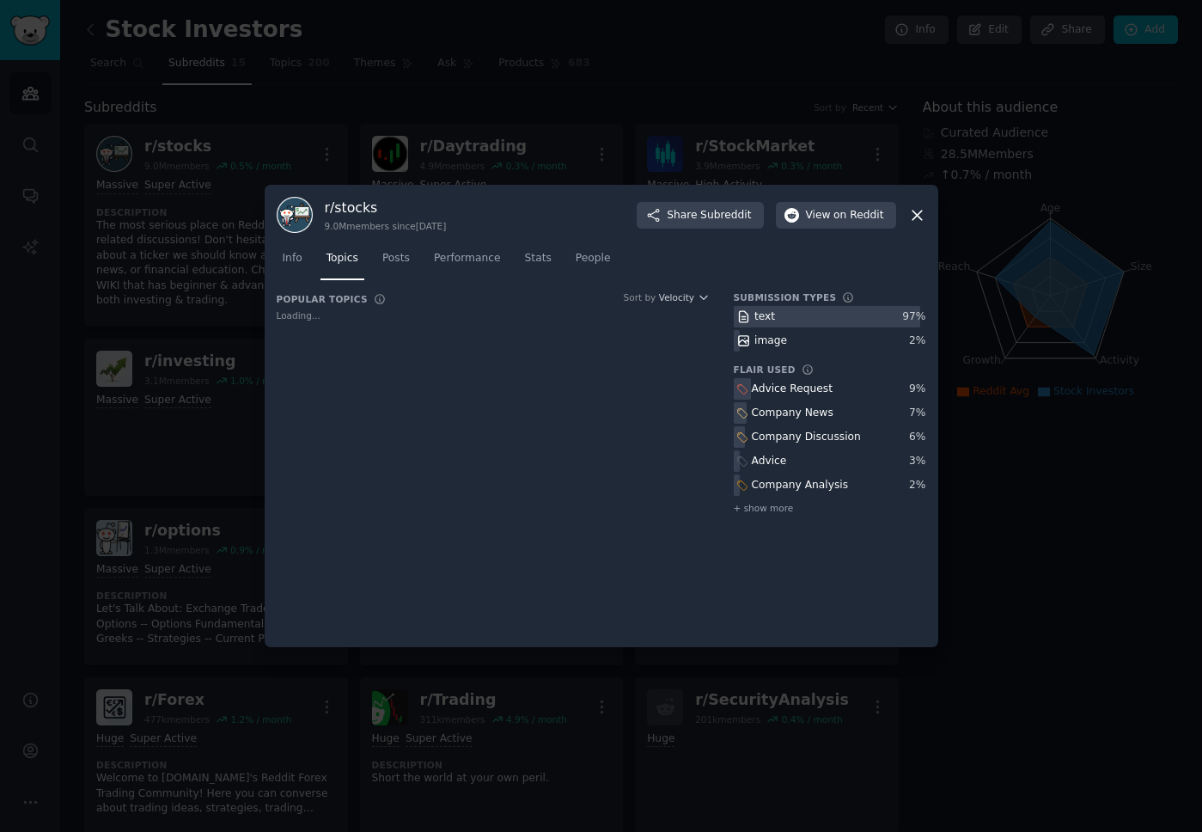
click at [423, 256] on nav "Info Topics Posts Performance Stats People" at bounding box center [601, 262] width 649 height 35
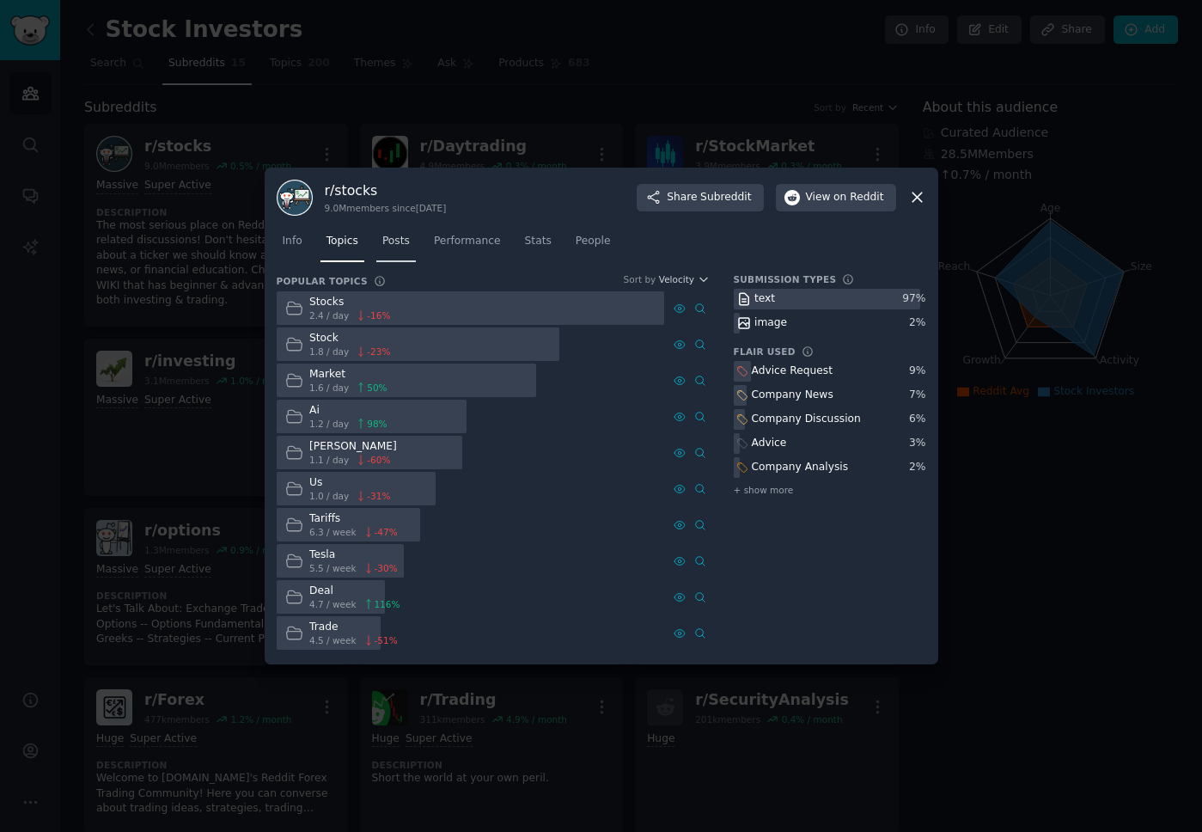
click at [395, 247] on span "Posts" at bounding box center [395, 241] width 27 height 15
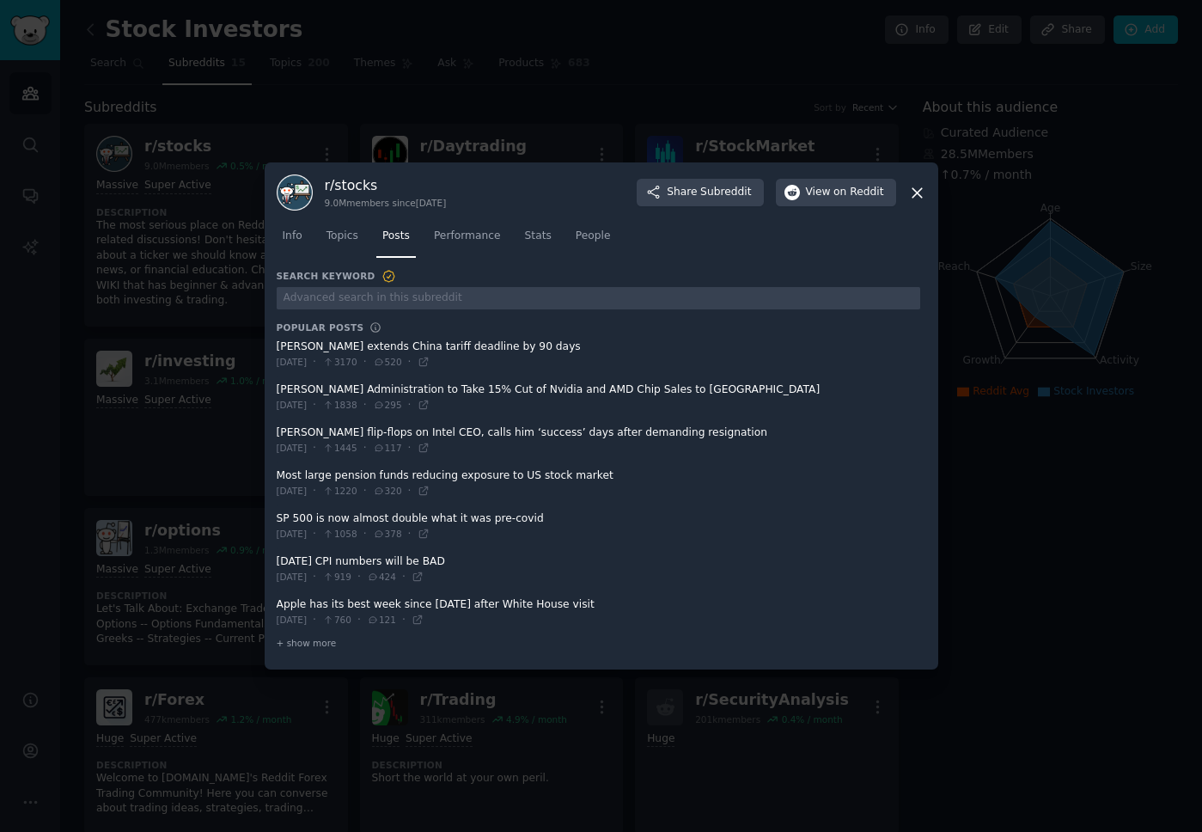
click at [919, 188] on icon at bounding box center [917, 193] width 18 height 18
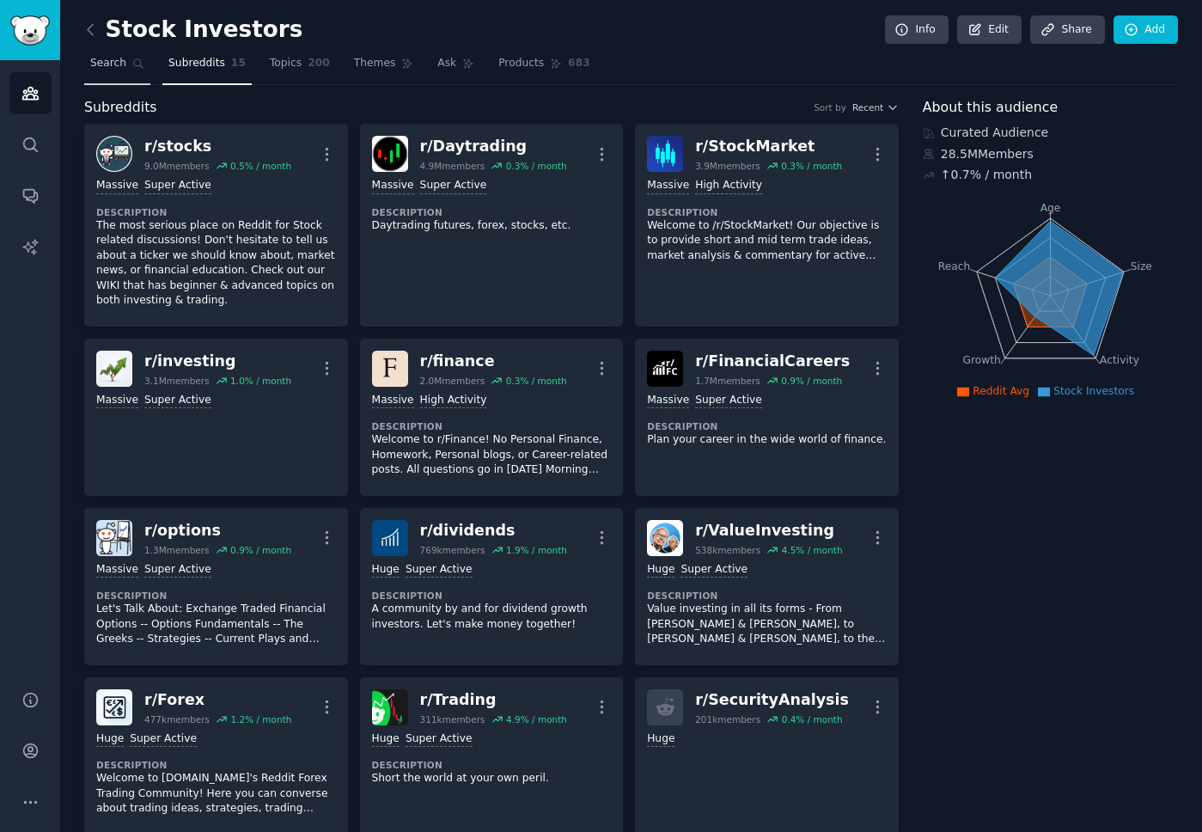
click at [112, 64] on span "Search" at bounding box center [108, 63] width 36 height 15
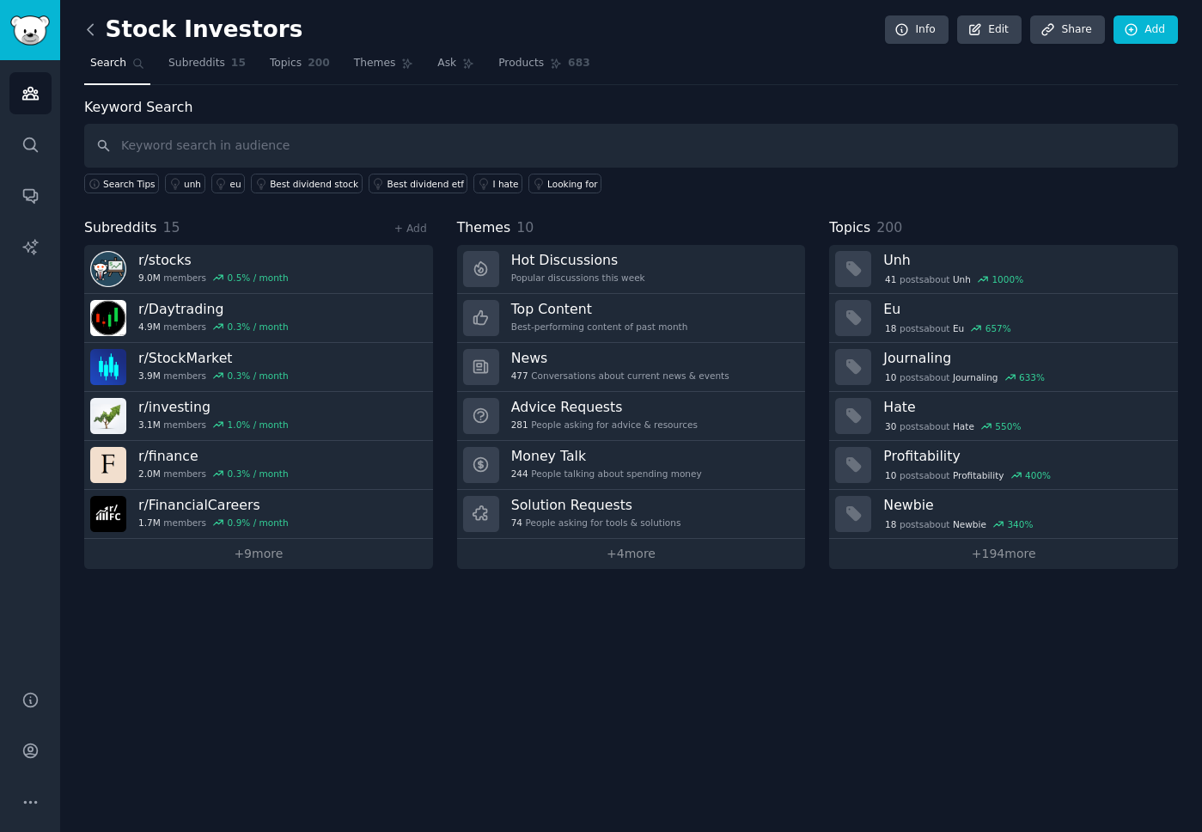
click at [87, 25] on icon at bounding box center [91, 30] width 18 height 18
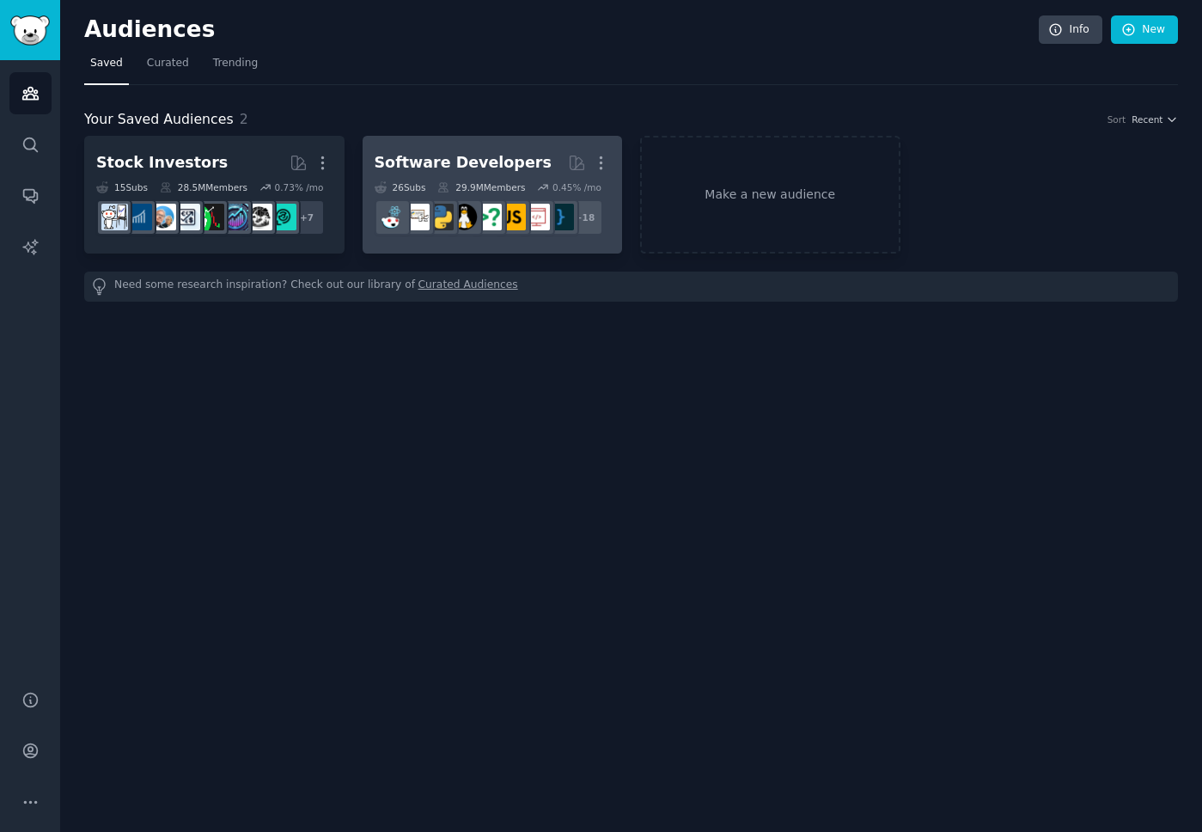
click at [448, 160] on div "Software Developers" at bounding box center [463, 162] width 177 height 21
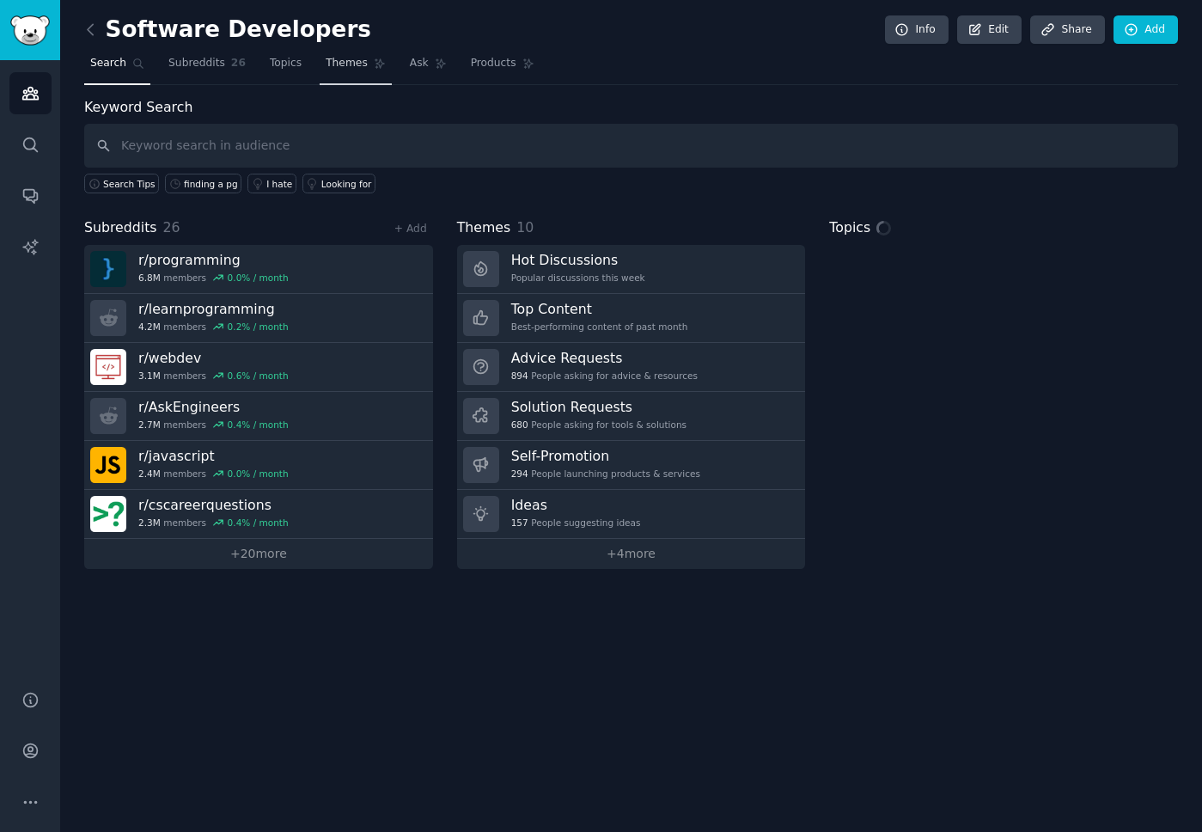
click at [339, 66] on span "Themes" at bounding box center [347, 63] width 42 height 15
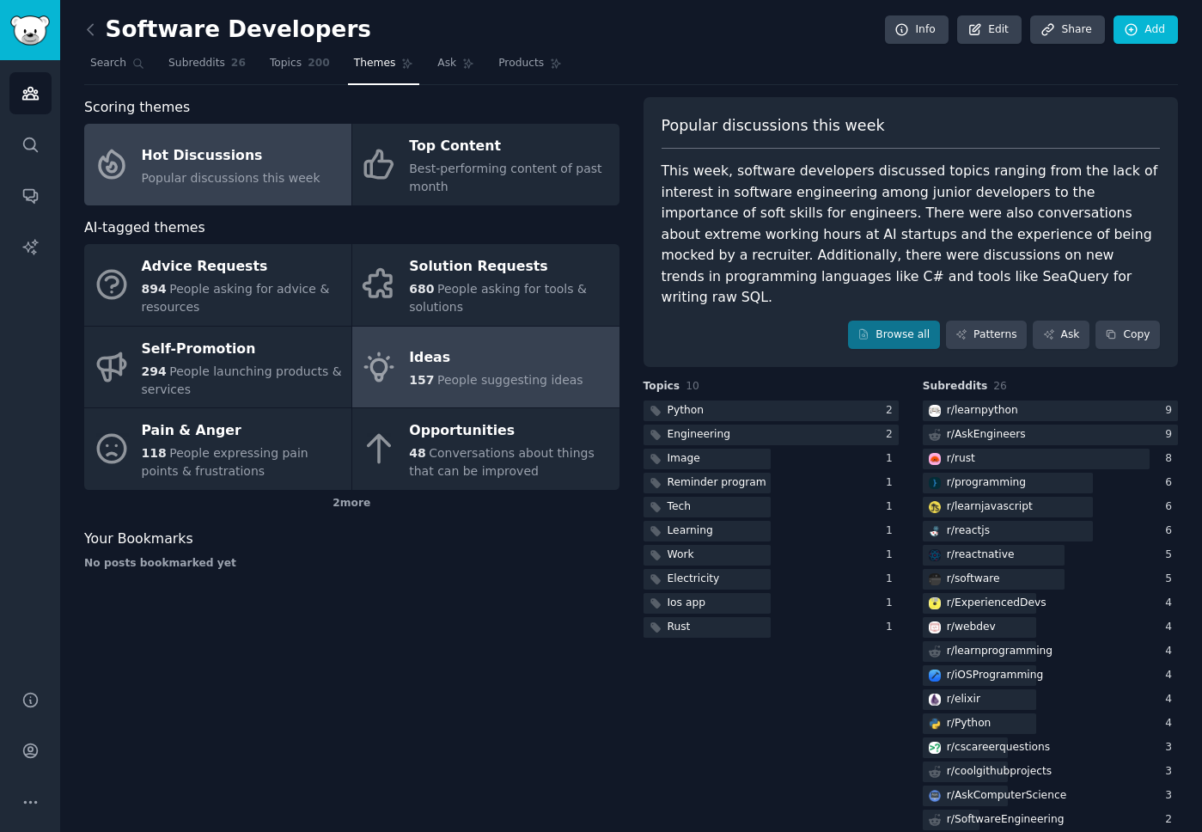
click at [478, 372] on div "157 People suggesting ideas" at bounding box center [496, 380] width 174 height 18
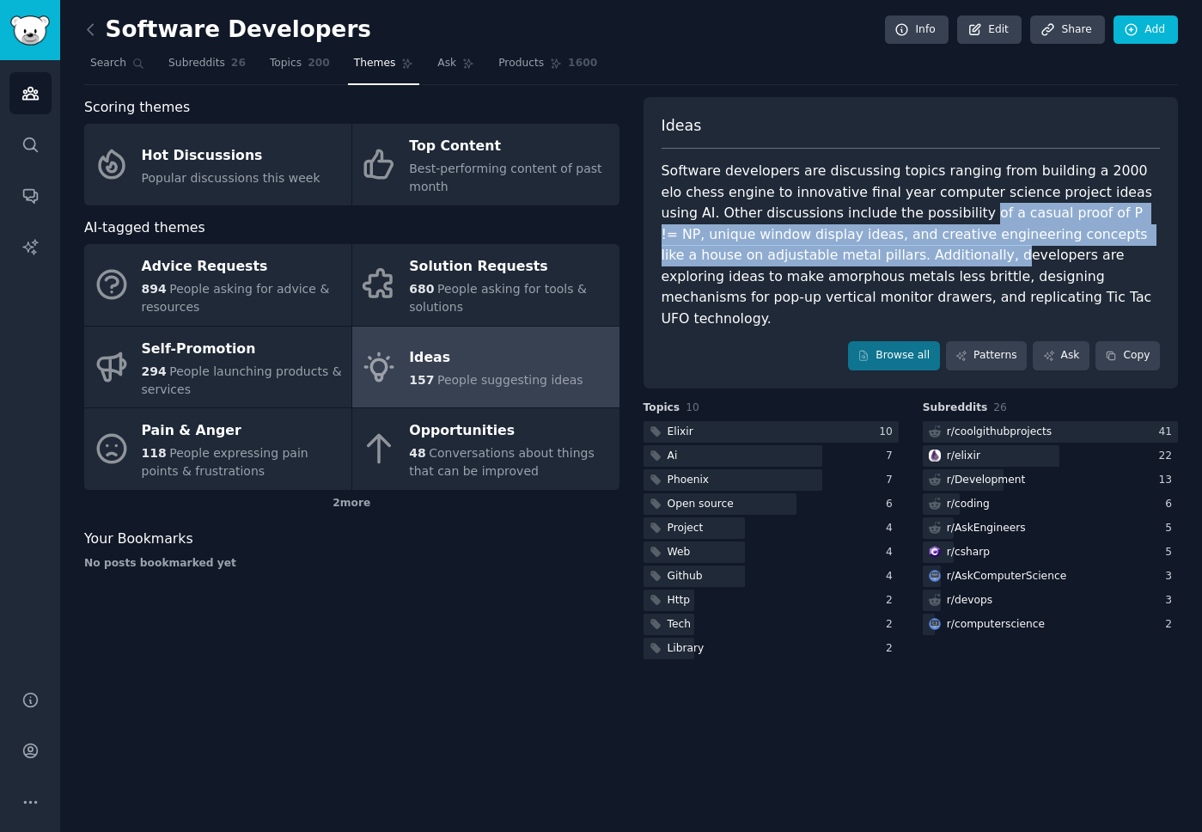
drag, startPoint x: 912, startPoint y: 212, endPoint x: 892, endPoint y: 262, distance: 53.9
click at [897, 265] on div "Software developers are discussing topics ranging from building a 2000 elo ches…" at bounding box center [910, 245] width 499 height 168
click at [896, 260] on div "Software developers are discussing topics ranging from building a 2000 elo ches…" at bounding box center [910, 245] width 499 height 168
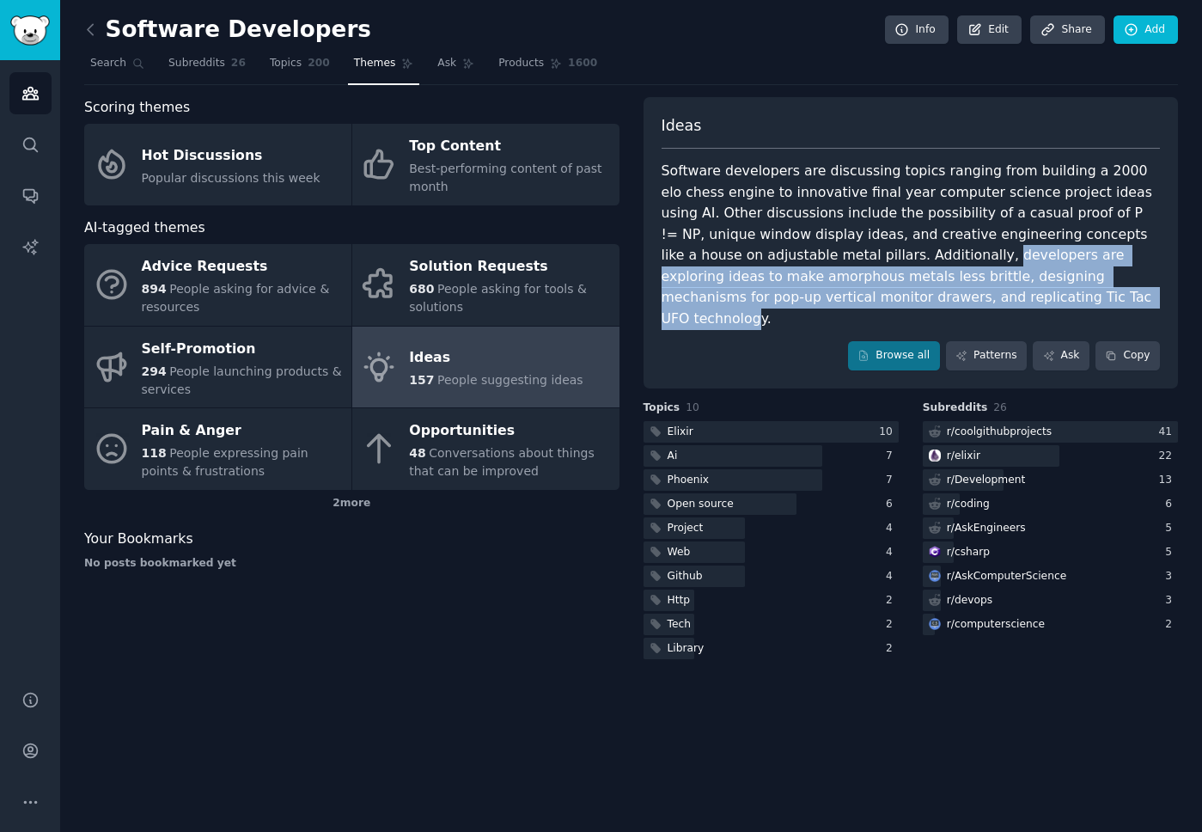
drag, startPoint x: 889, startPoint y: 257, endPoint x: 996, endPoint y: 293, distance: 113.3
click at [999, 294] on div "Software developers are discussing topics ranging from building a 2000 elo ches…" at bounding box center [910, 245] width 499 height 168
click at [776, 296] on div "Software developers are discussing topics ranging from building a 2000 elo ches…" at bounding box center [910, 245] width 499 height 168
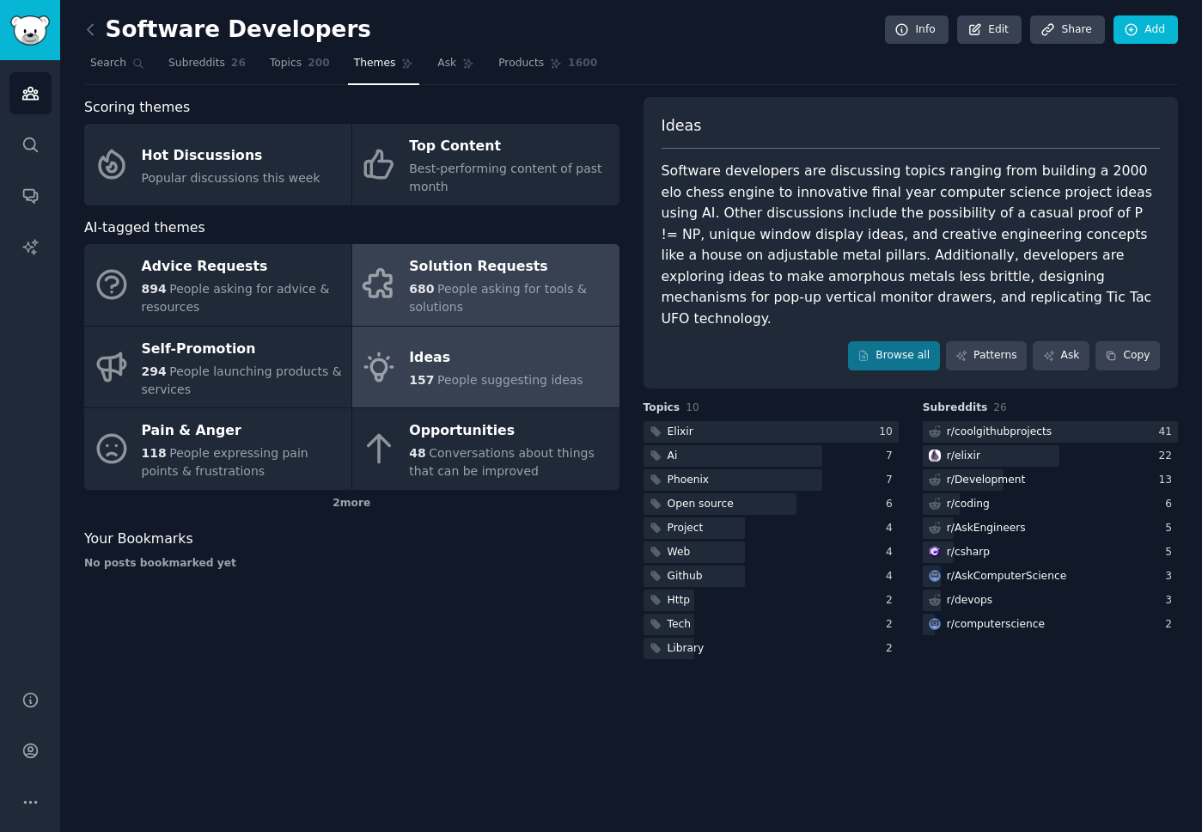
click at [478, 279] on div "Solution Requests" at bounding box center [509, 266] width 201 height 27
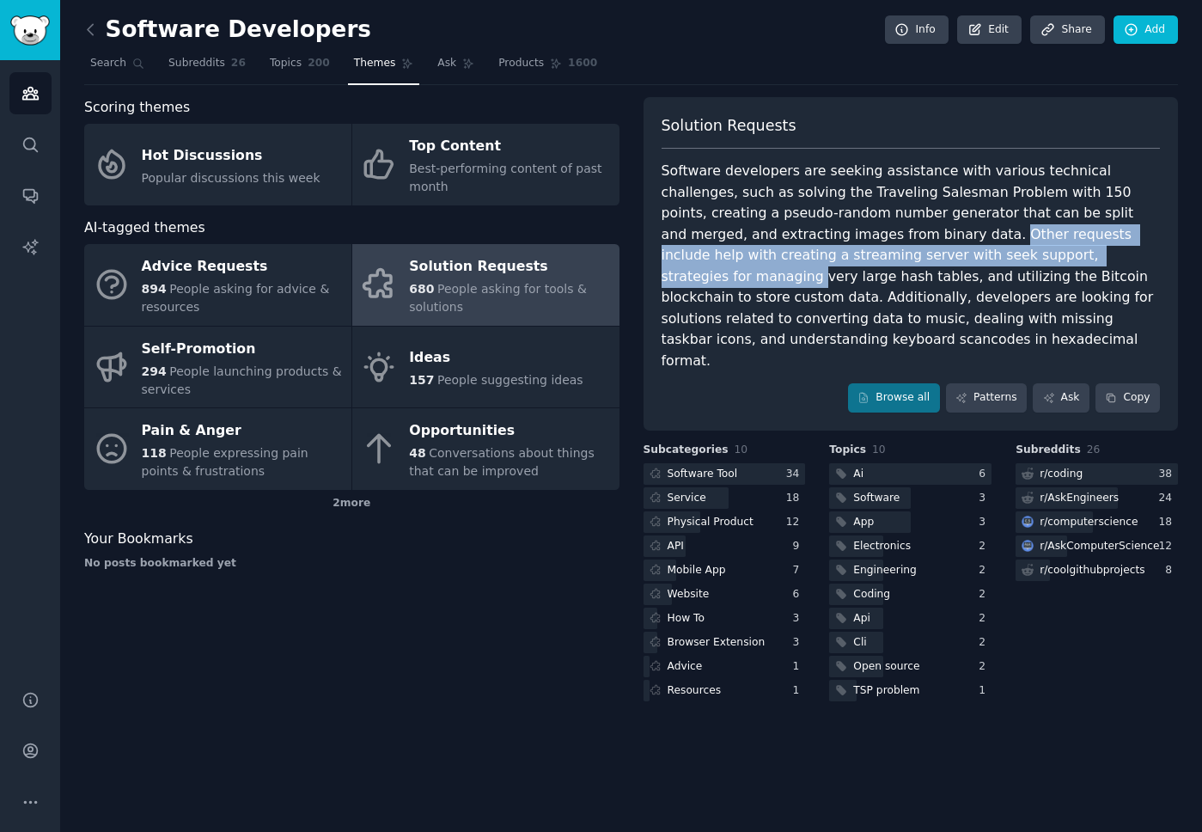
drag, startPoint x: 822, startPoint y: 233, endPoint x: 966, endPoint y: 257, distance: 145.5
click at [968, 259] on div "Software developers are seeking assistance with various technical challenges, s…" at bounding box center [910, 266] width 499 height 210
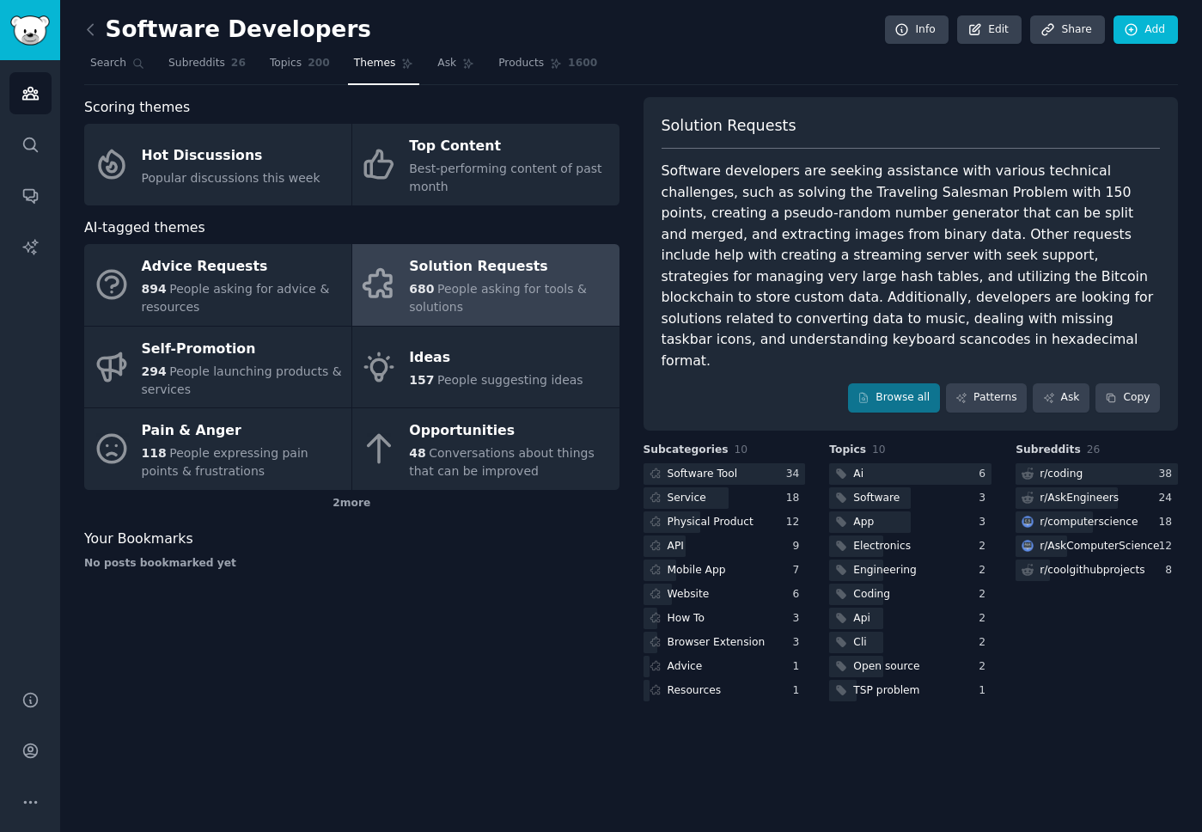
click at [870, 271] on div "Software developers are seeking assistance with various technical challenges, s…" at bounding box center [910, 266] width 499 height 210
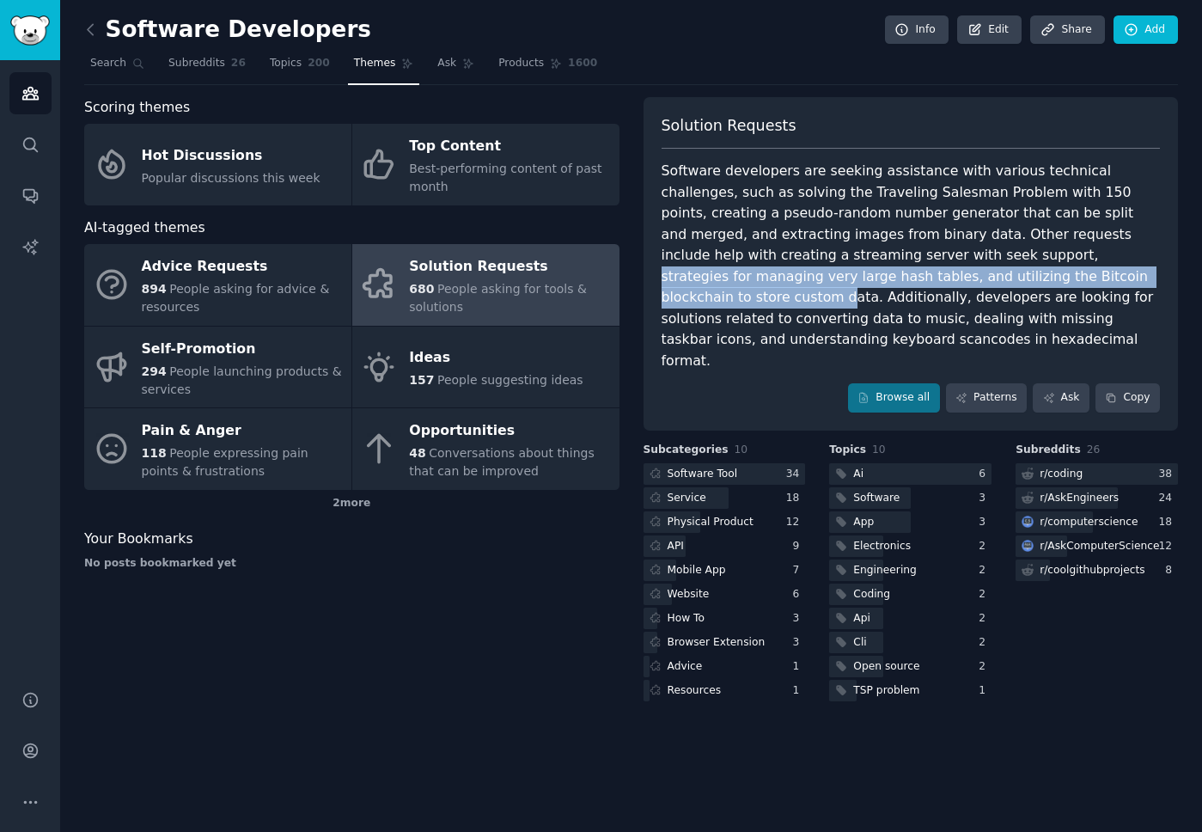
drag, startPoint x: 822, startPoint y: 258, endPoint x: 960, endPoint y: 277, distance: 138.7
click at [960, 277] on div "Software developers are seeking assistance with various technical challenges, s…" at bounding box center [910, 266] width 499 height 210
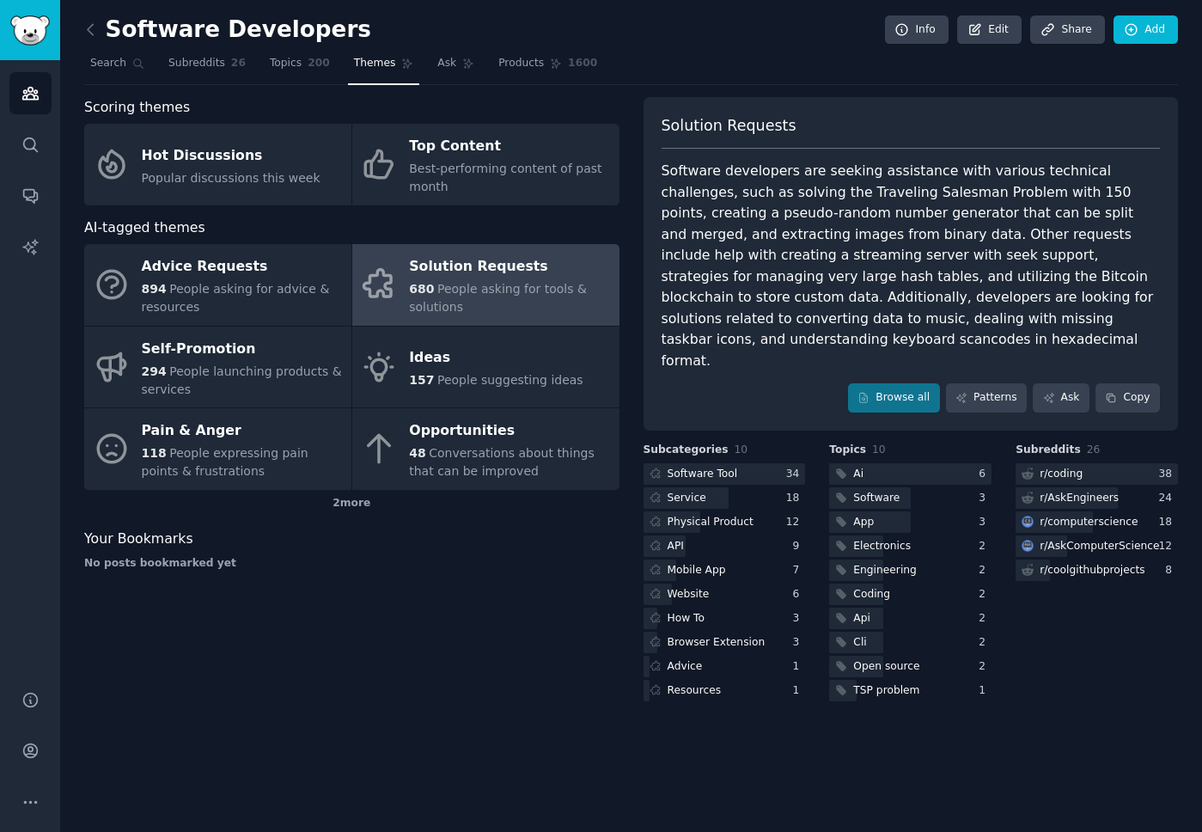
click at [857, 297] on div "Software developers are seeking assistance with various technical challenges, s…" at bounding box center [910, 266] width 499 height 210
